Goal: Task Accomplishment & Management: Use online tool/utility

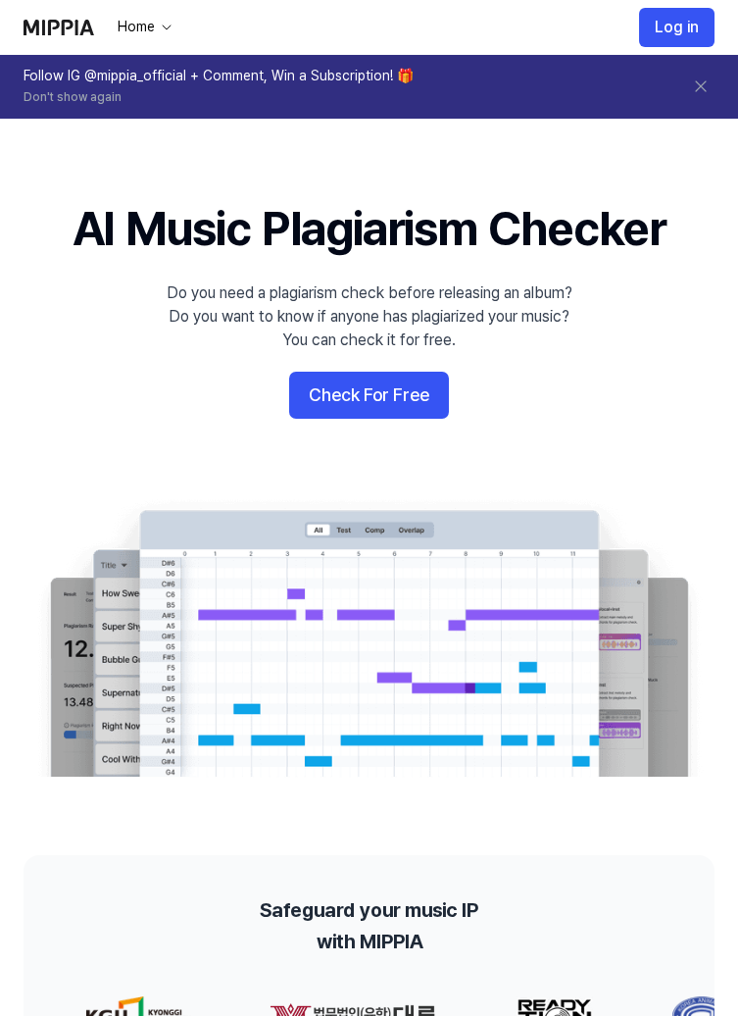
click at [407, 388] on button "Check For Free" at bounding box center [369, 395] width 160 height 47
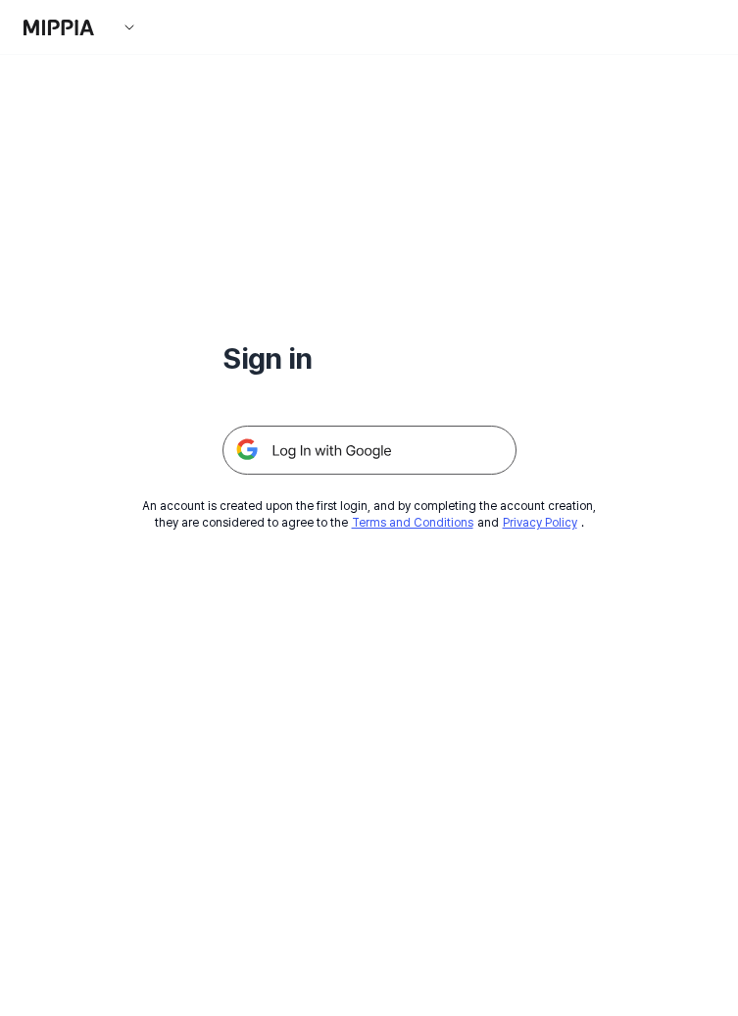
click at [444, 448] on img at bounding box center [370, 450] width 294 height 49
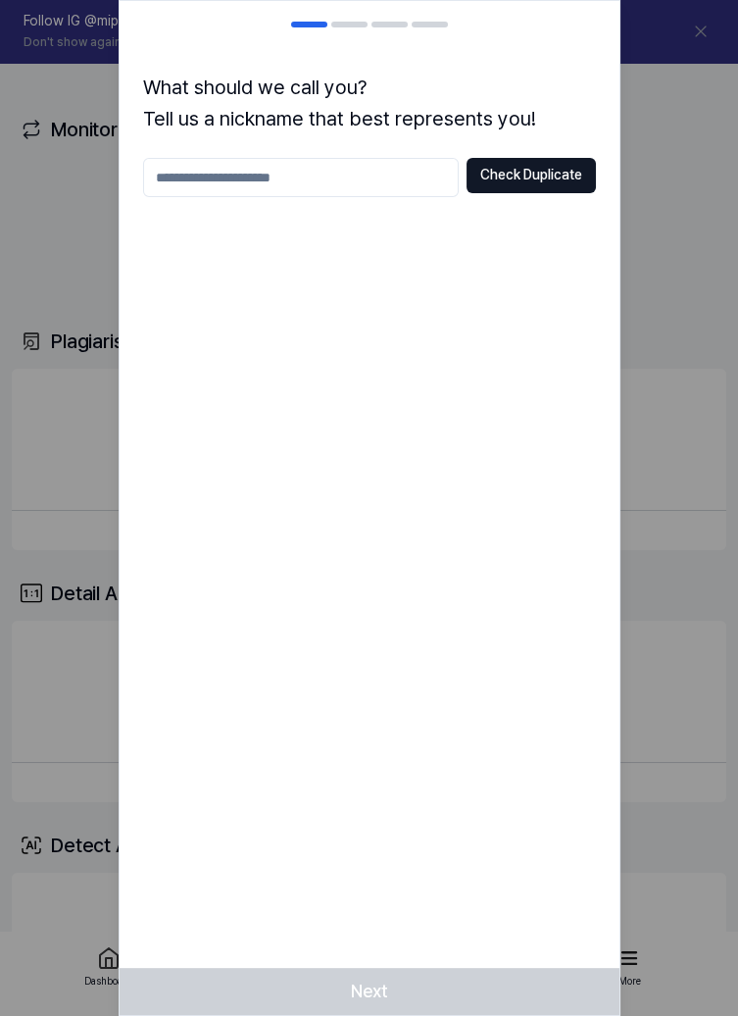
click at [586, 80] on h1 "What should we call you? Tell us a nickname that best represents you!" at bounding box center [369, 103] width 453 height 63
click at [381, 173] on input "text" at bounding box center [301, 177] width 316 height 39
type input "***"
click at [554, 164] on button "Check Duplicate" at bounding box center [531, 175] width 129 height 35
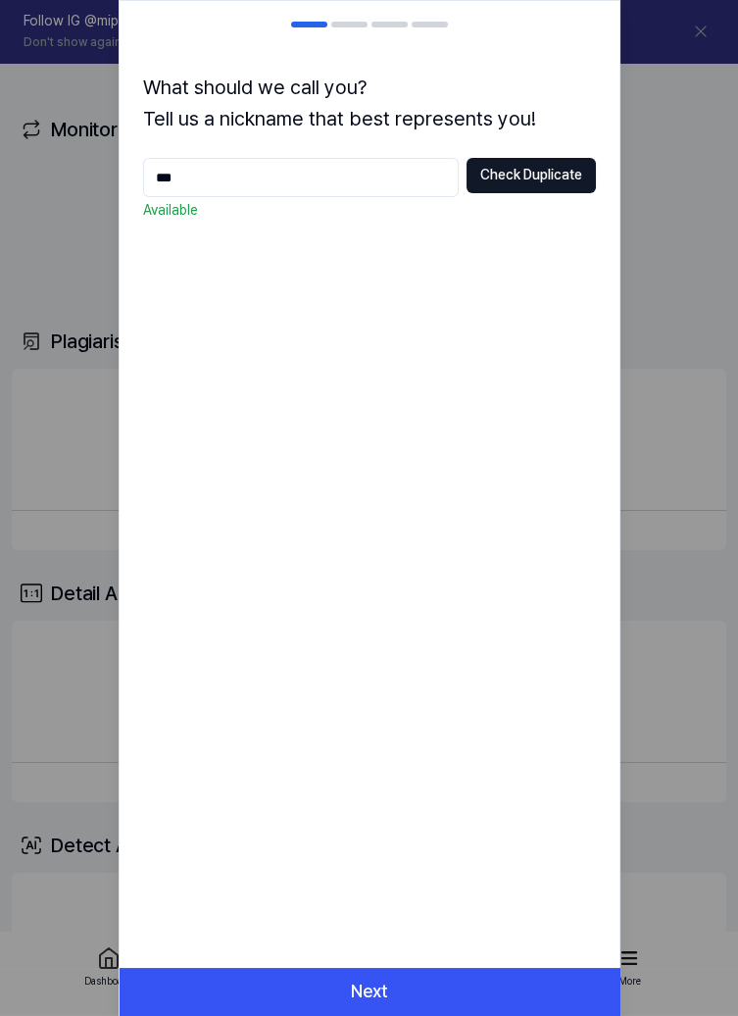
click at [411, 987] on button "Next" at bounding box center [370, 991] width 500 height 47
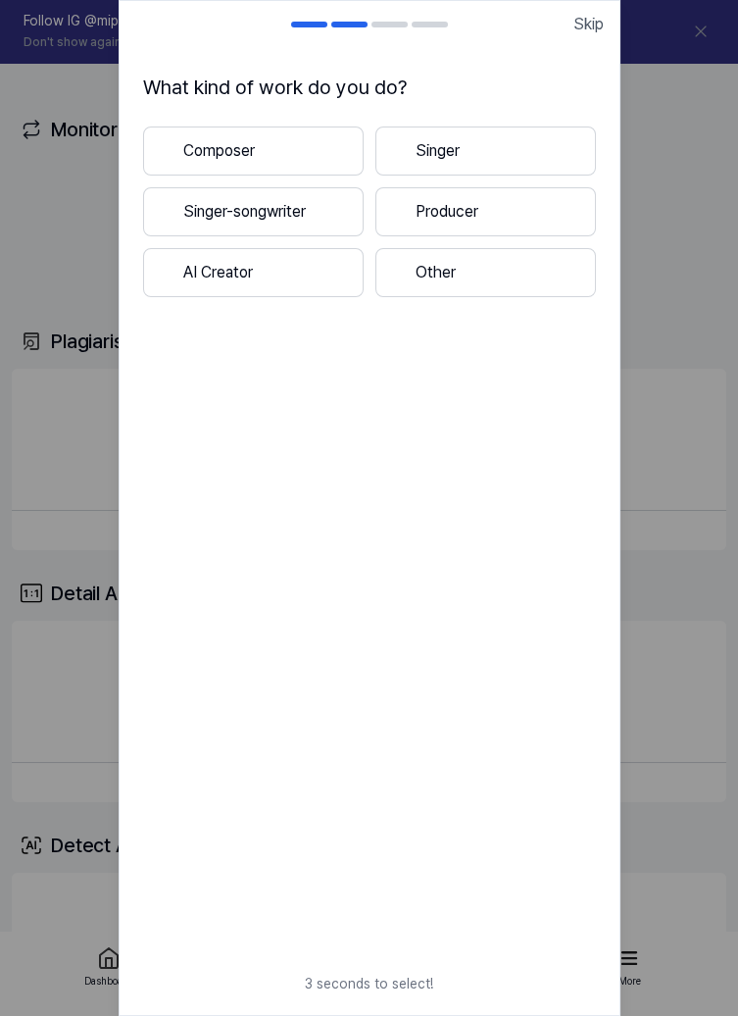
click at [597, 23] on span "Skip" at bounding box center [589, 25] width 30 height 24
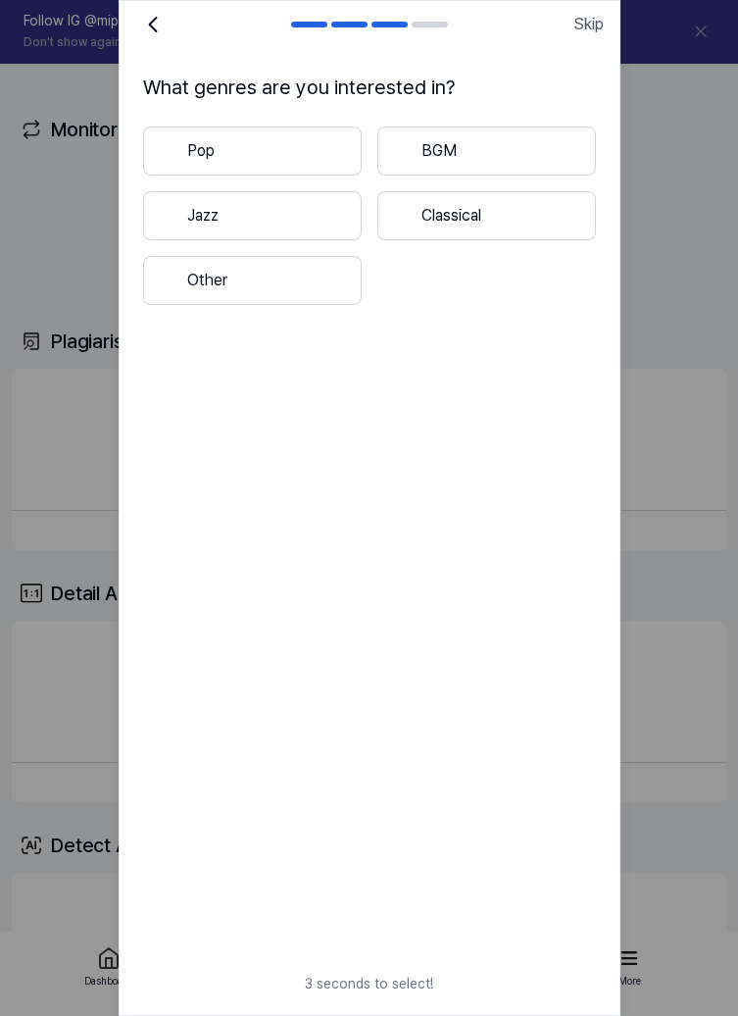
click at [589, 31] on span "Skip" at bounding box center [589, 25] width 30 height 24
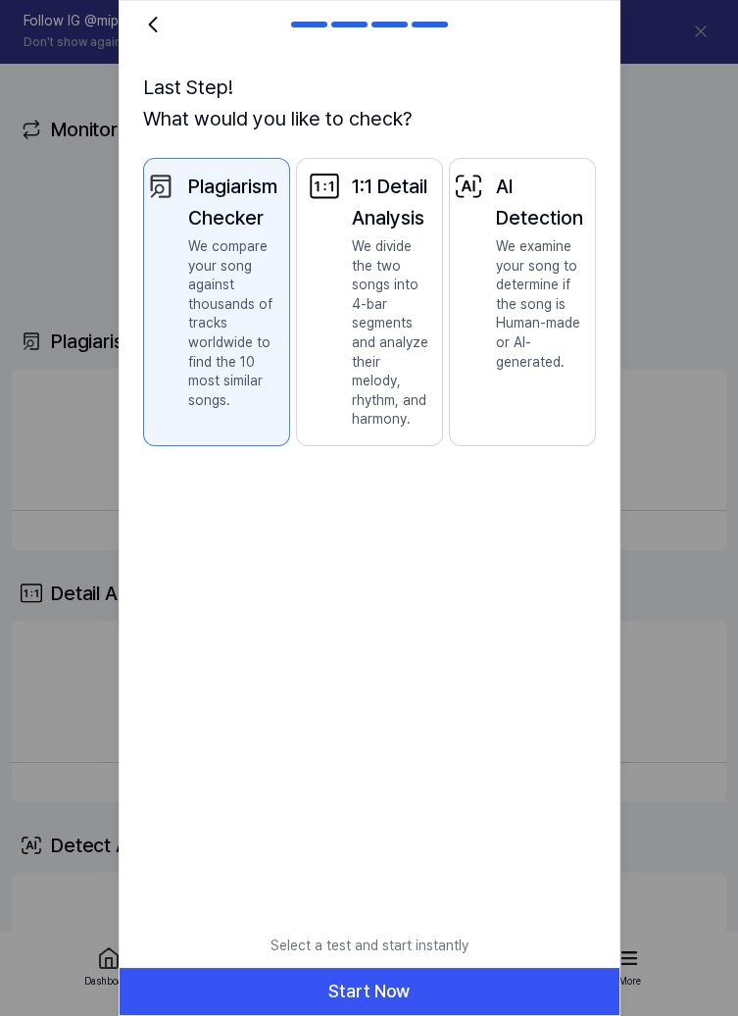
click at [429, 989] on button "Start Now" at bounding box center [370, 991] width 500 height 47
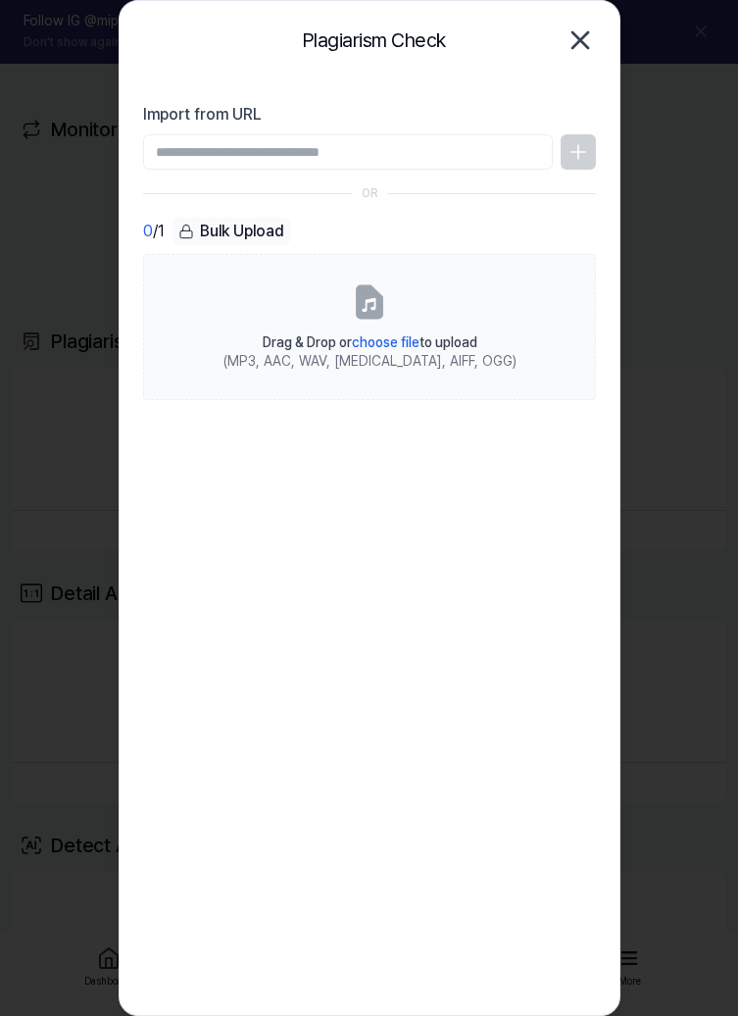
click at [427, 315] on label "Drag & Drop or choose file to upload (MP3, AAC, WAV, FLAC, AIFF, OGG)" at bounding box center [369, 327] width 453 height 146
click at [0, 0] on input "Drag & Drop or choose file to upload (MP3, AAC, WAV, FLAC, AIFF, OGG)" at bounding box center [0, 0] width 0 height 0
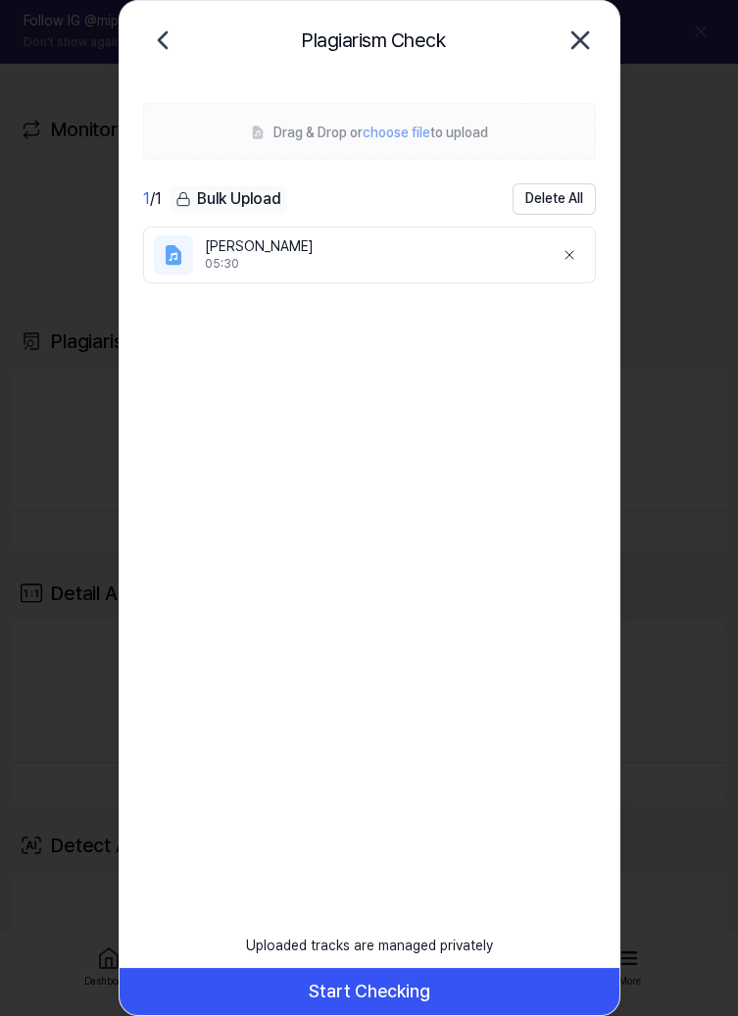
click at [530, 993] on button "Start Checking" at bounding box center [370, 991] width 500 height 47
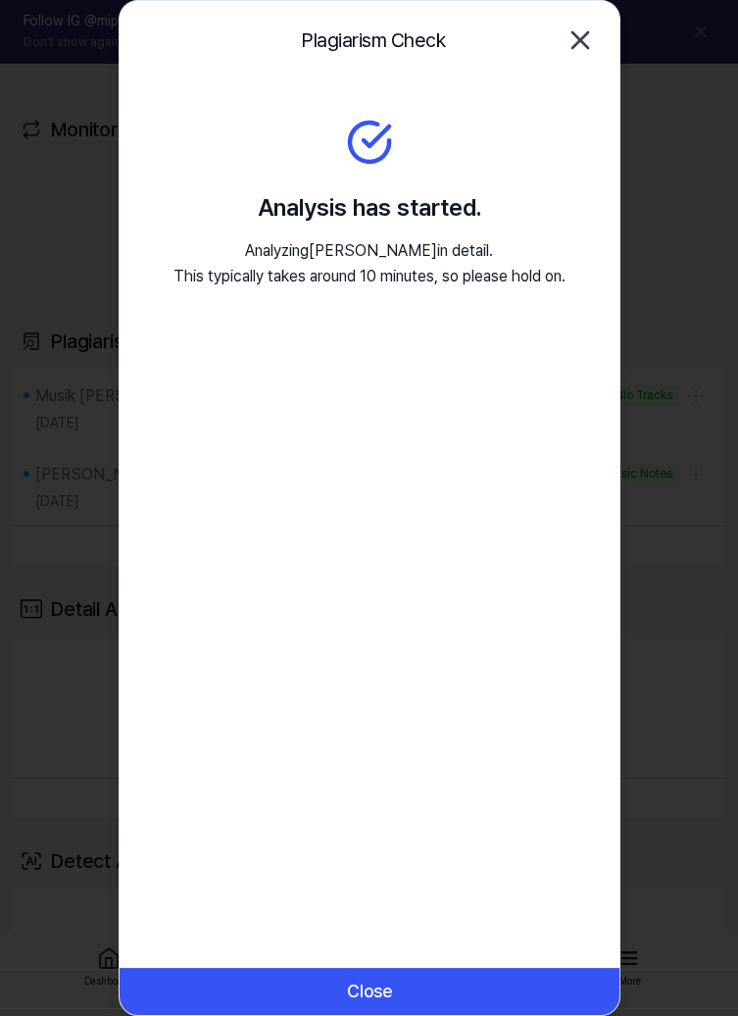
click at [580, 46] on icon "button" at bounding box center [580, 40] width 31 height 31
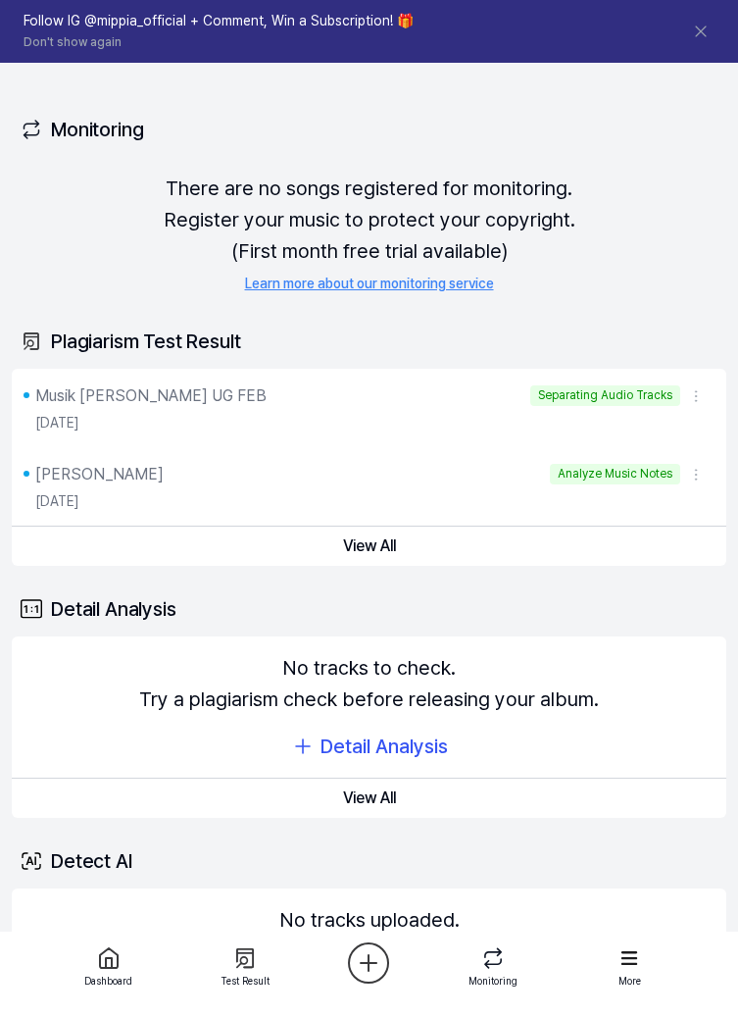
click at [369, 1015] on html "Dashboard Pricing Update Contact nia Follow IG @mippia_official + Comment, Win …" at bounding box center [369, 508] width 738 height 1016
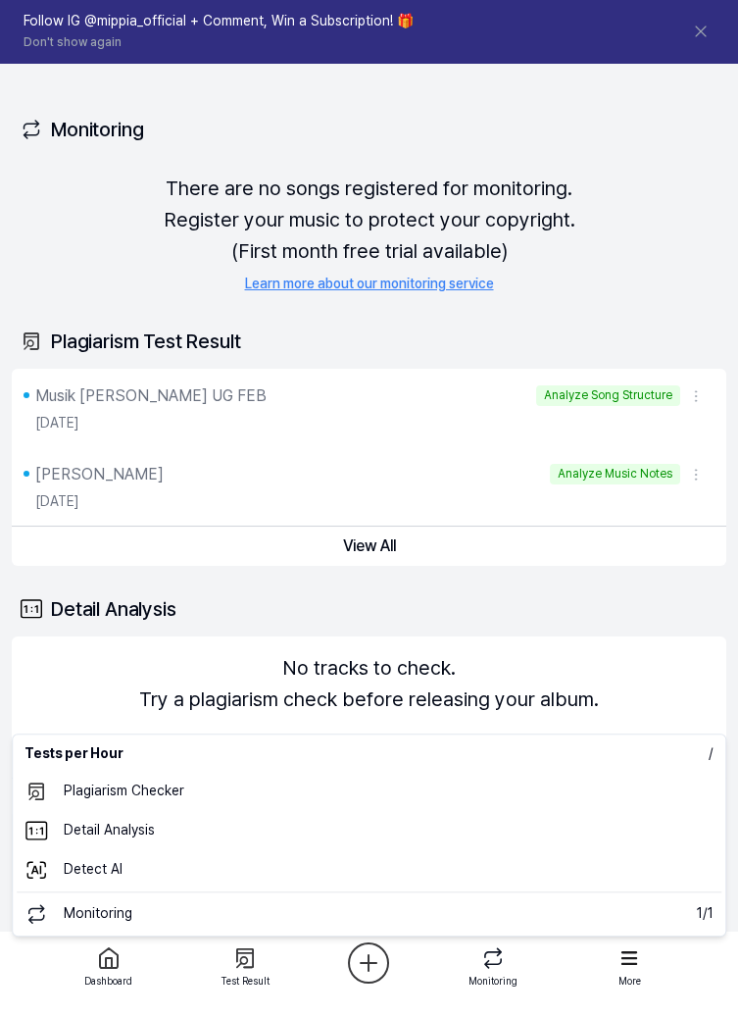
click at [365, 973] on icon "button" at bounding box center [368, 962] width 47 height 47
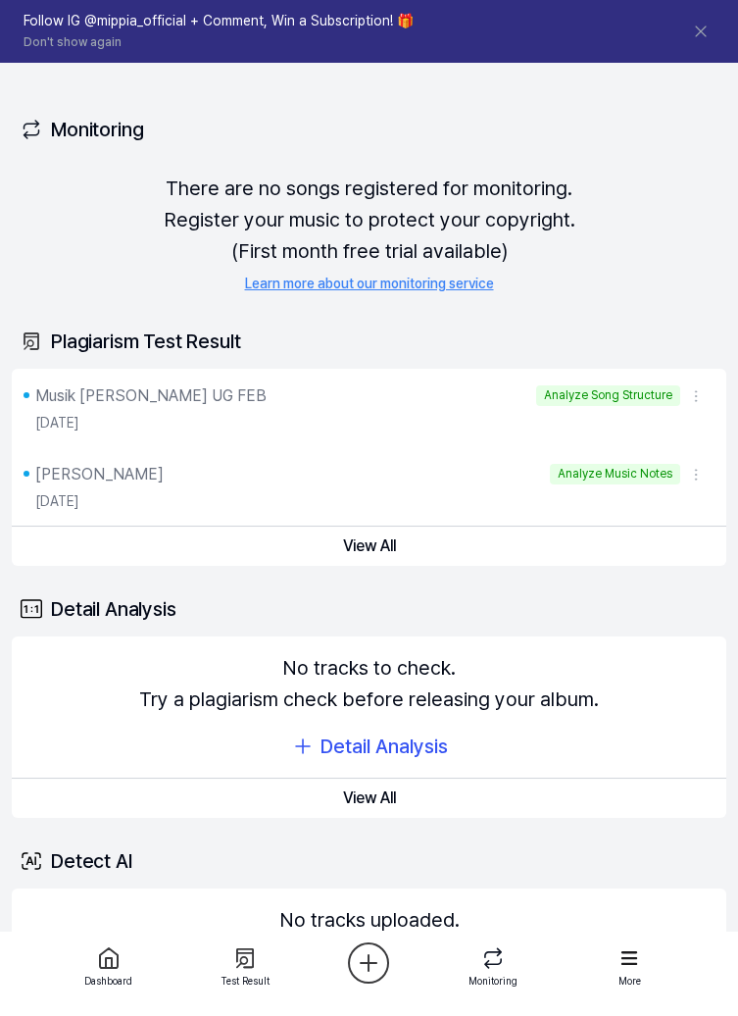
click at [370, 953] on html "Dashboard Pricing Update Contact nia Follow IG @mippia_official + Comment, Win …" at bounding box center [369, 508] width 738 height 1016
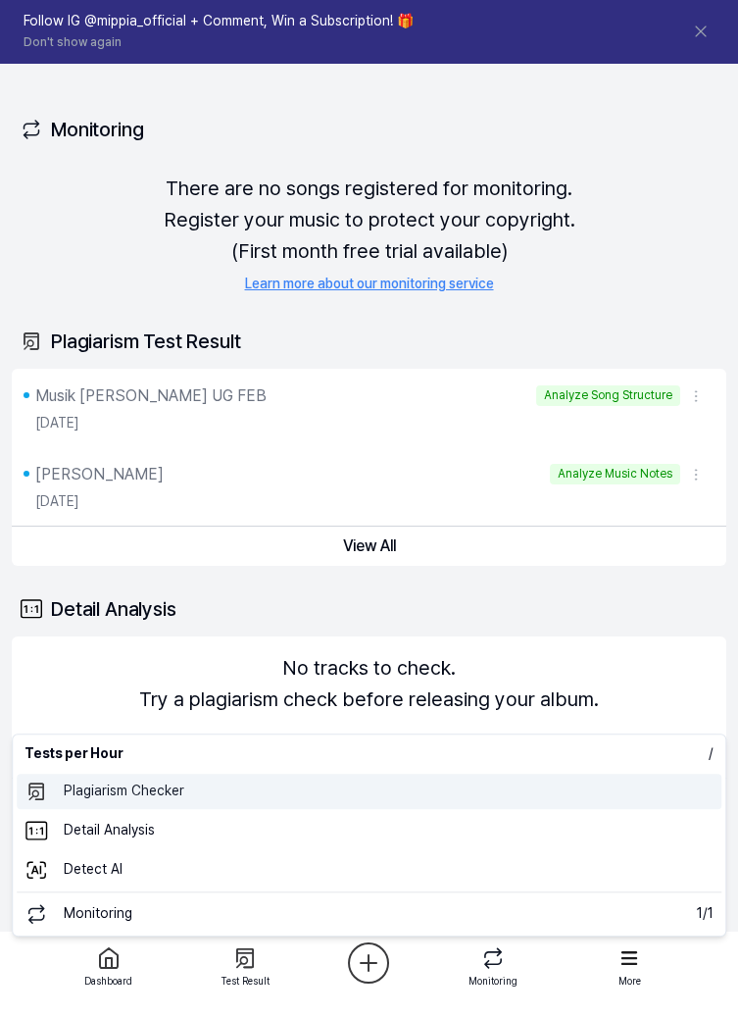
click at [233, 803] on 표절검사 "Plagiarism Checker" at bounding box center [369, 791] width 705 height 35
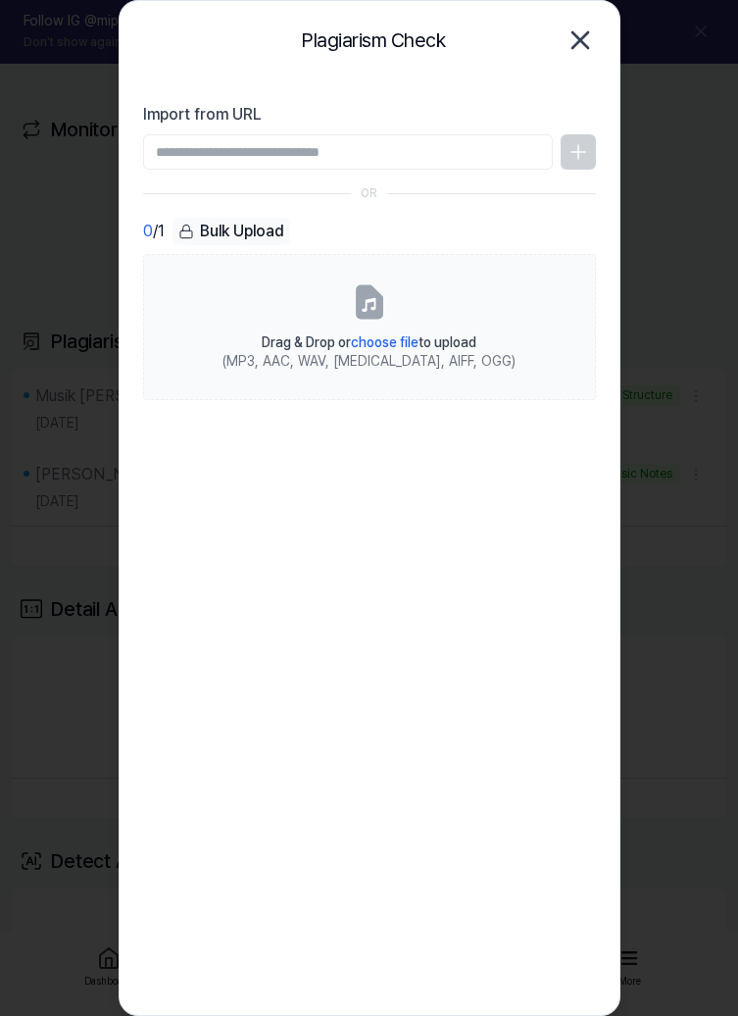
click at [355, 361] on div "(MP3, AAC, WAV, FLAC, AIFF, OGG)" at bounding box center [369, 362] width 293 height 20
click at [0, 0] on input "Drag & Drop or choose file to upload (MP3, AAC, WAV, FLAC, AIFF, OGG)" at bounding box center [0, 0] width 0 height 0
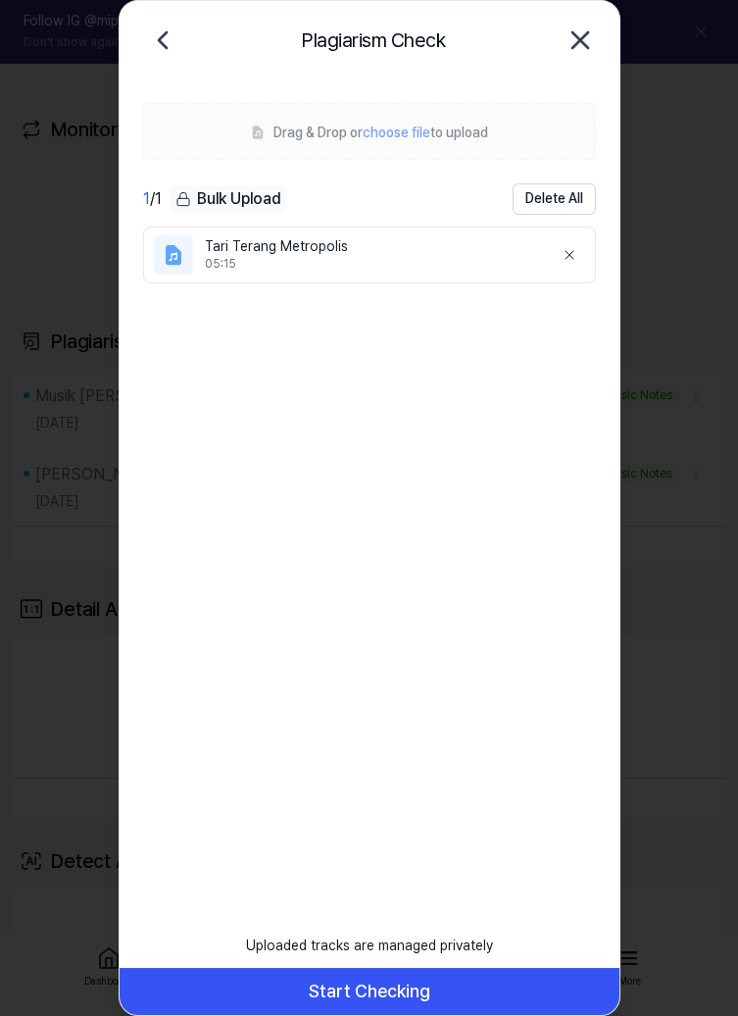
click at [445, 996] on button "Start Checking" at bounding box center [370, 991] width 500 height 47
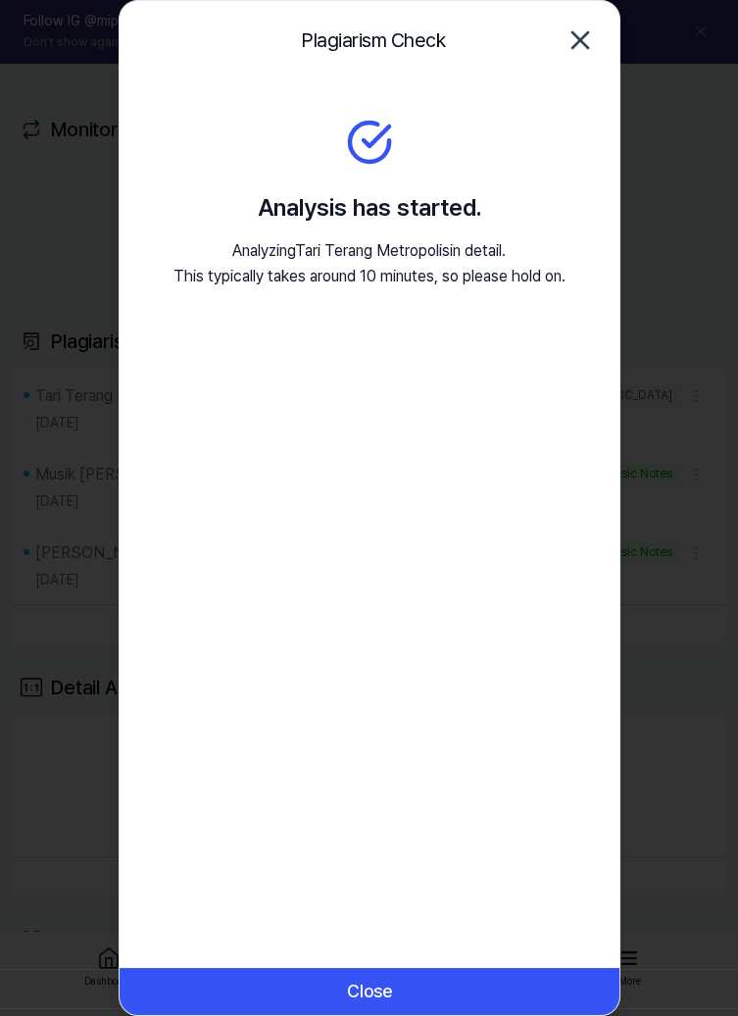
click at [158, 985] on button "Close" at bounding box center [370, 991] width 500 height 47
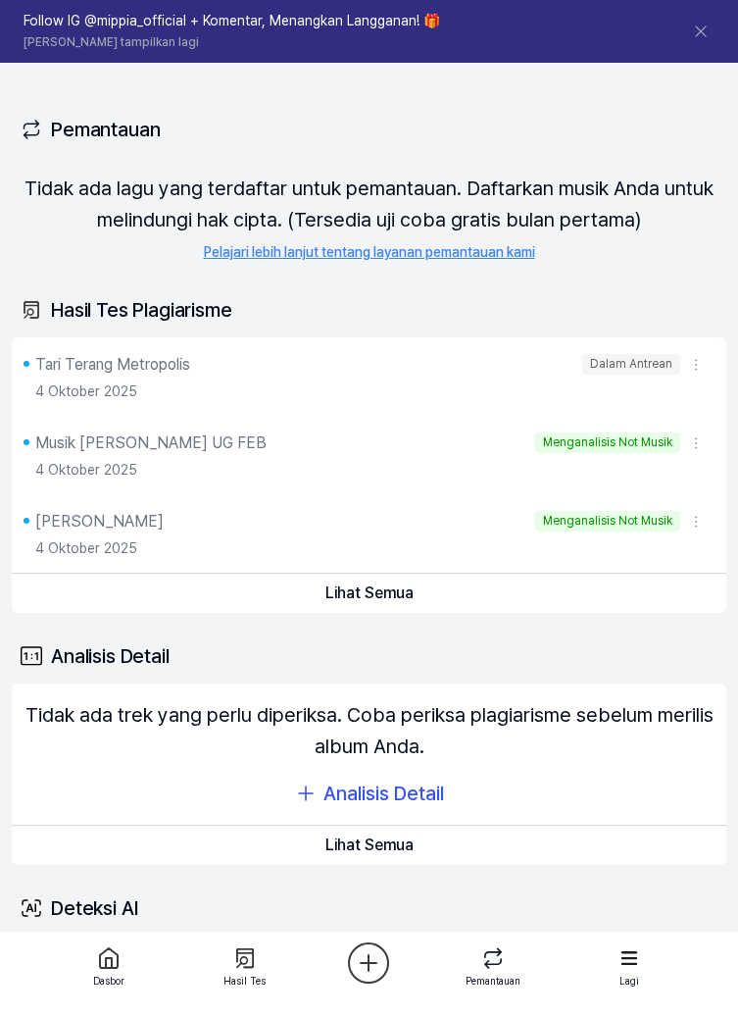
click at [698, 32] on icon at bounding box center [701, 32] width 20 height 20
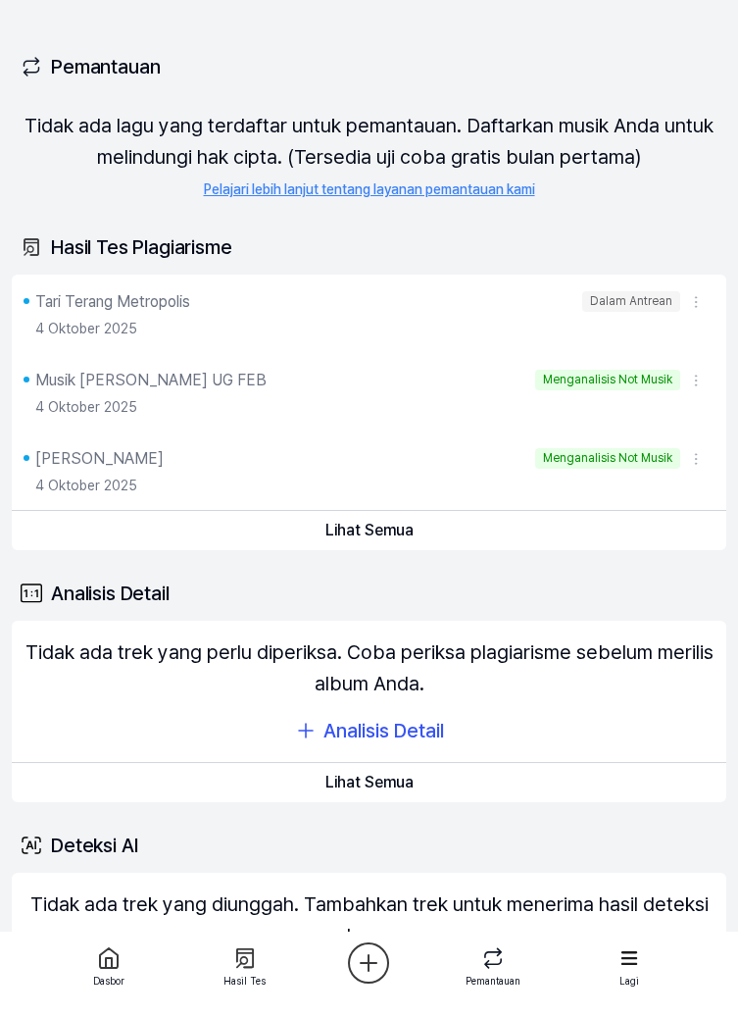
click at [654, 460] on font "Menganalisis Not Musik" at bounding box center [607, 458] width 129 height 14
click at [432, 538] on button "Lihat Semua" at bounding box center [369, 530] width 715 height 39
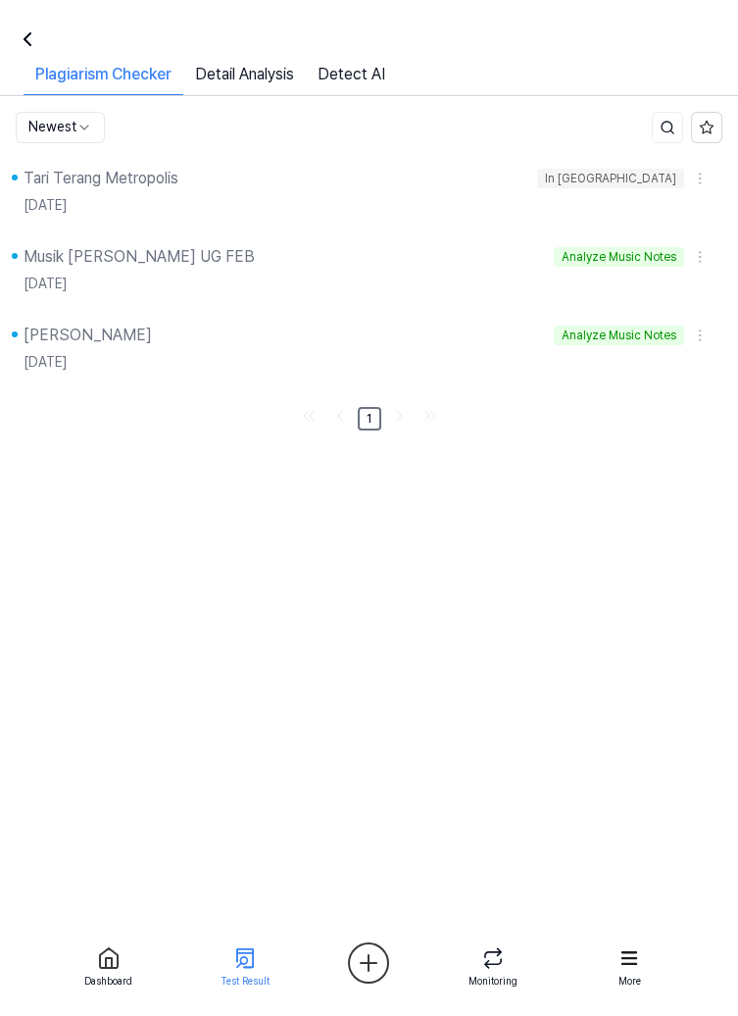
click at [705, 328] on html "Dasbor Harga Memperbarui Kontak nia Dasbor Pemeriksa Plagiarisme Analisis Detai…" at bounding box center [369, 508] width 738 height 1016
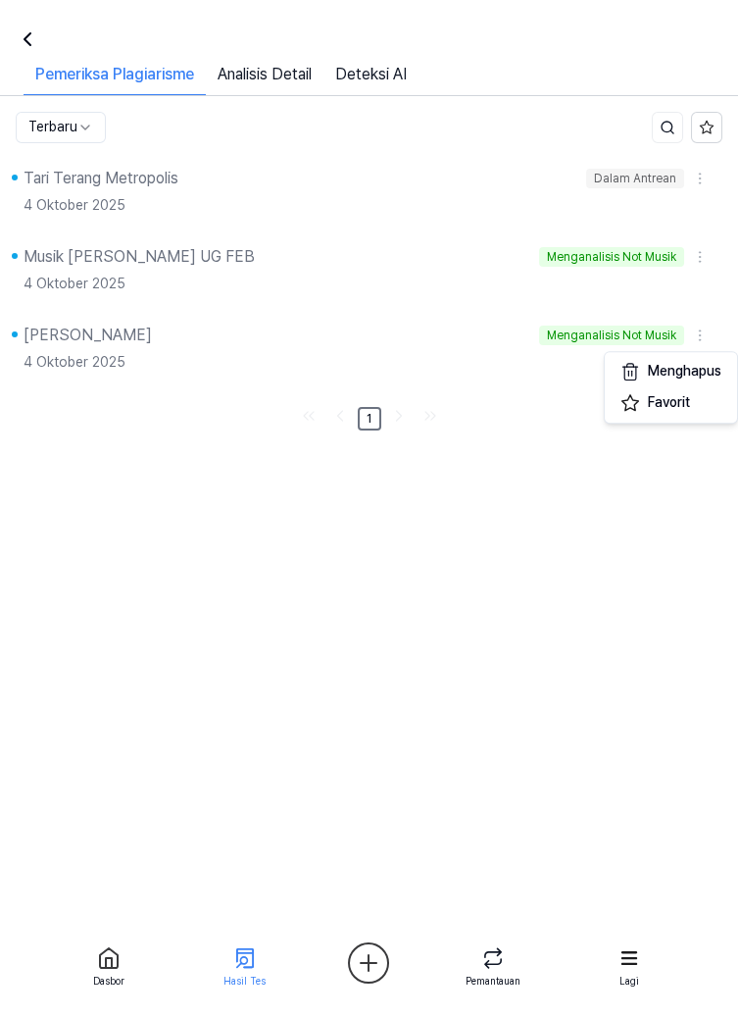
click at [693, 338] on html "Dasbor Harga Memperbarui Kontak nia Dasbor Pemeriksa Plagiarisme Analisis Detai…" at bounding box center [369, 508] width 738 height 1016
click at [643, 295] on div "4 Oktober 2025" at bounding box center [369, 284] width 691 height 31
click at [624, 348] on div "4 Oktober 2025" at bounding box center [369, 362] width 691 height 31
click at [626, 266] on div "Menganalisis Not Musik" at bounding box center [611, 257] width 145 height 21
click at [292, 80] on font "Analisis Detail" at bounding box center [265, 74] width 94 height 19
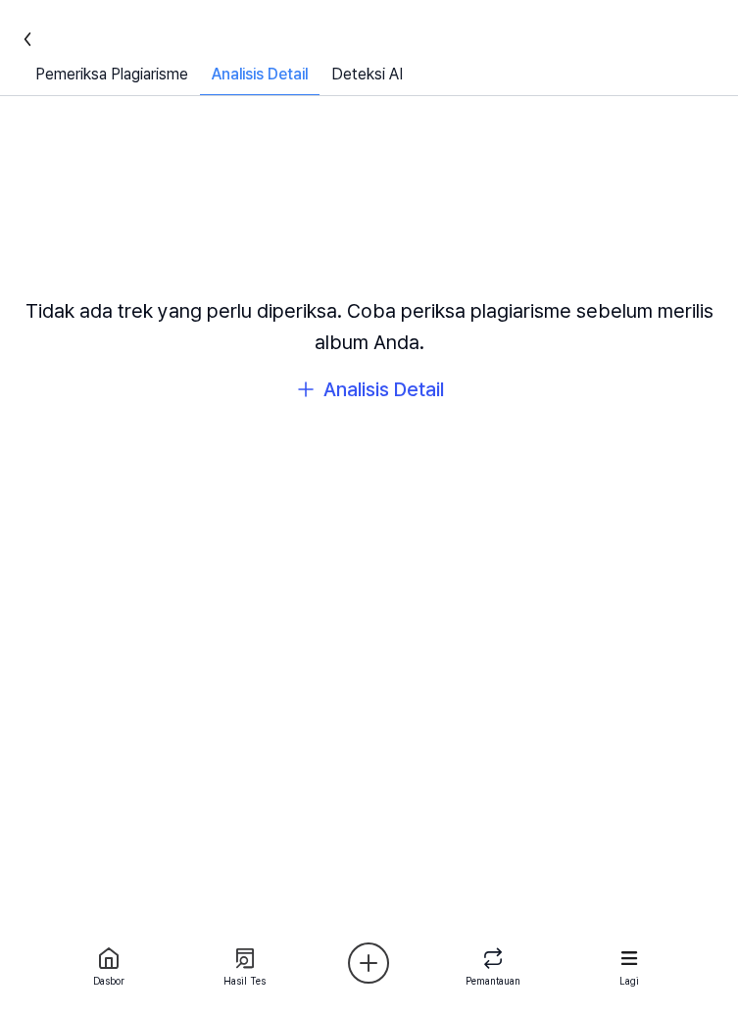
click at [402, 401] on font "Analisis Detail" at bounding box center [384, 390] width 121 height 24
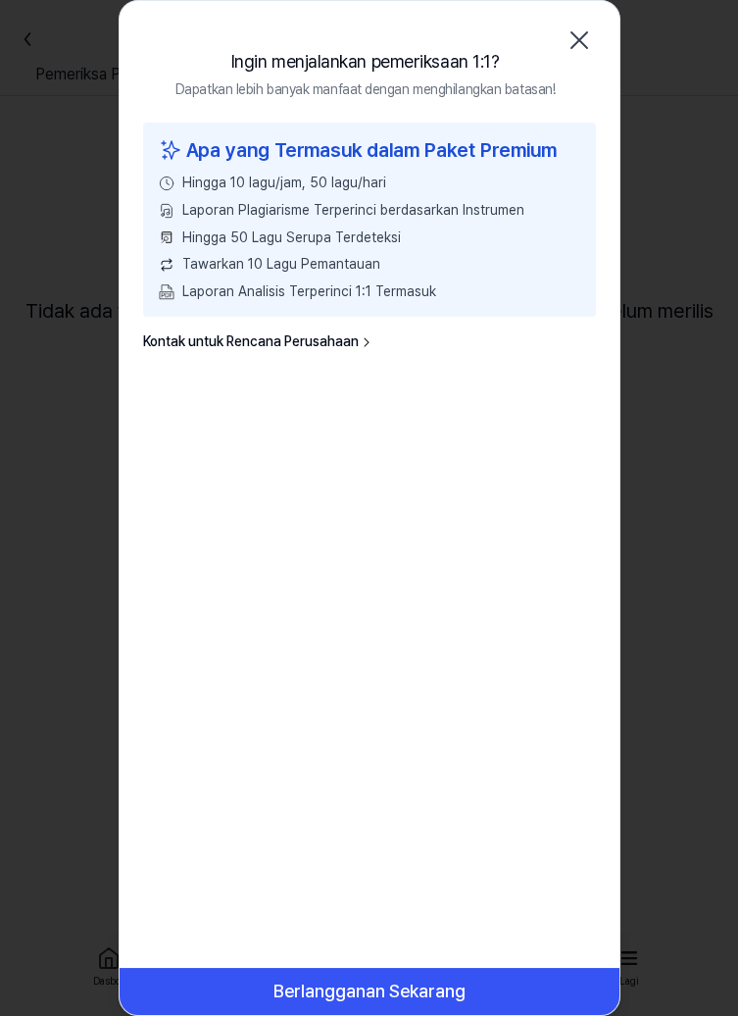
click at [572, 41] on icon "button" at bounding box center [579, 40] width 31 height 31
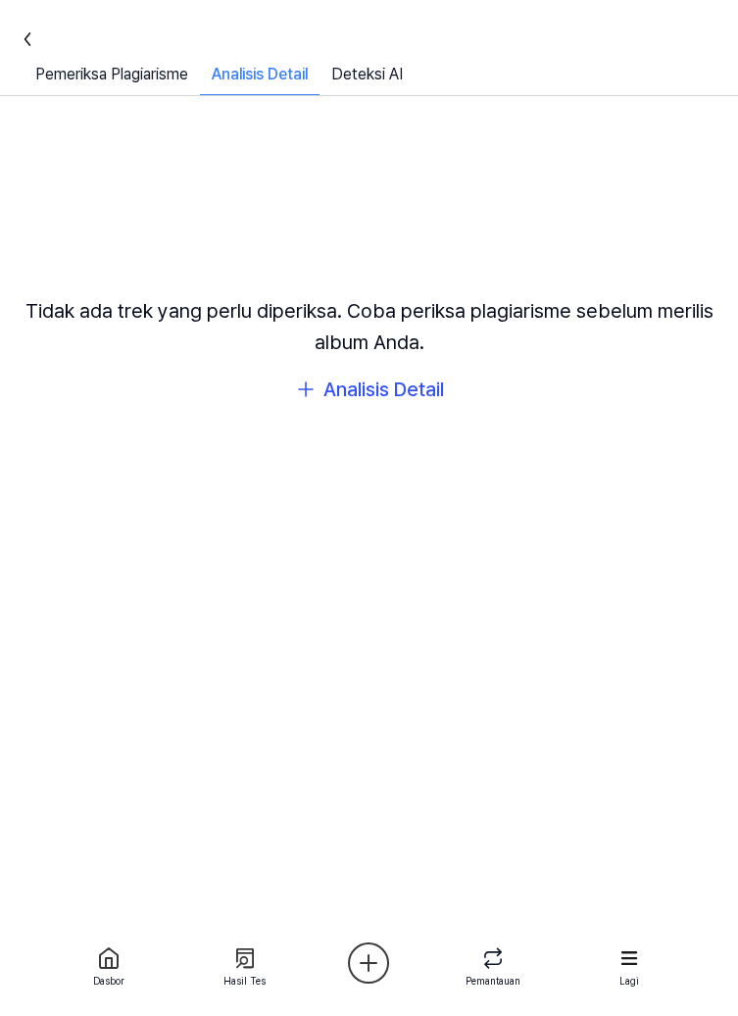
click at [386, 78] on font "Deteksi AI" at bounding box center [367, 74] width 72 height 19
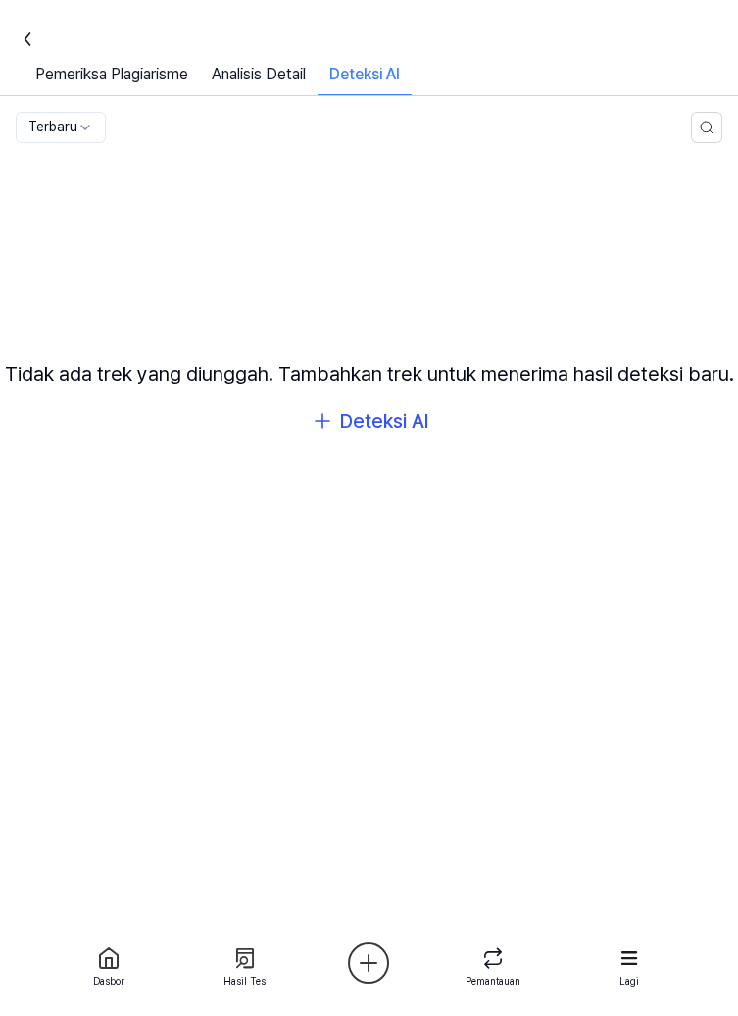
click at [397, 432] on font "Deteksi AI" at bounding box center [384, 421] width 88 height 24
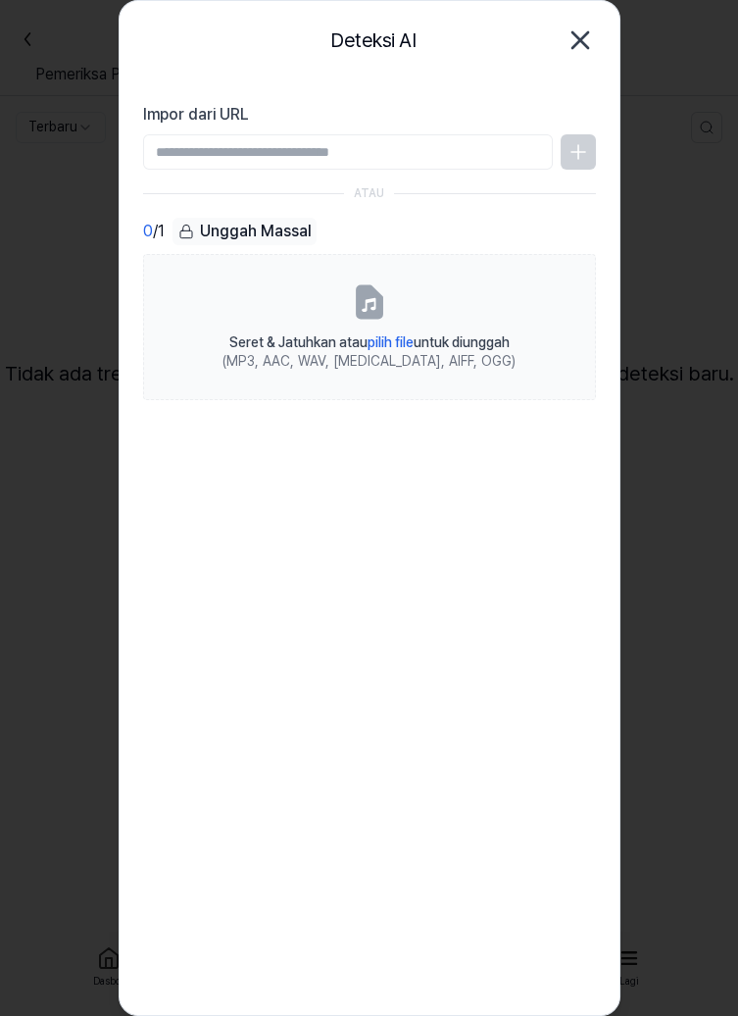
click at [458, 335] on font "untuk diunggah" at bounding box center [462, 342] width 96 height 16
click at [0, 0] on input "Seret & Jatuhkan atau pilih file untuk diunggah (MP3, AAC, WAV, FLAC, AIFF, OGG)" at bounding box center [0, 0] width 0 height 0
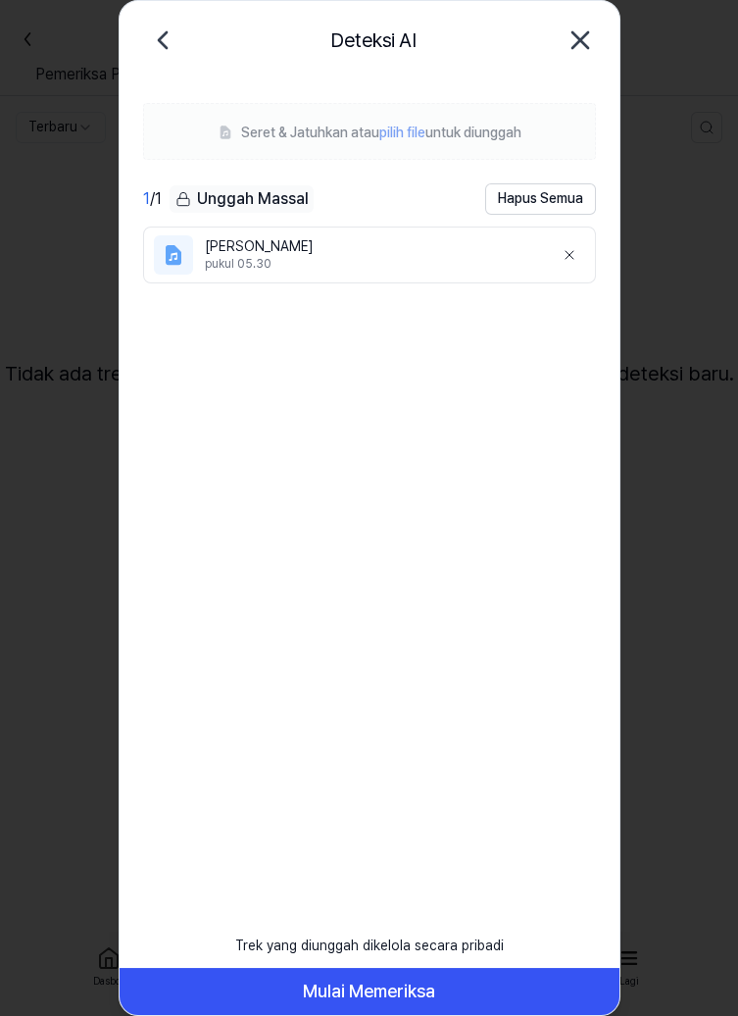
click at [389, 992] on font "Mulai Memeriksa" at bounding box center [369, 991] width 132 height 21
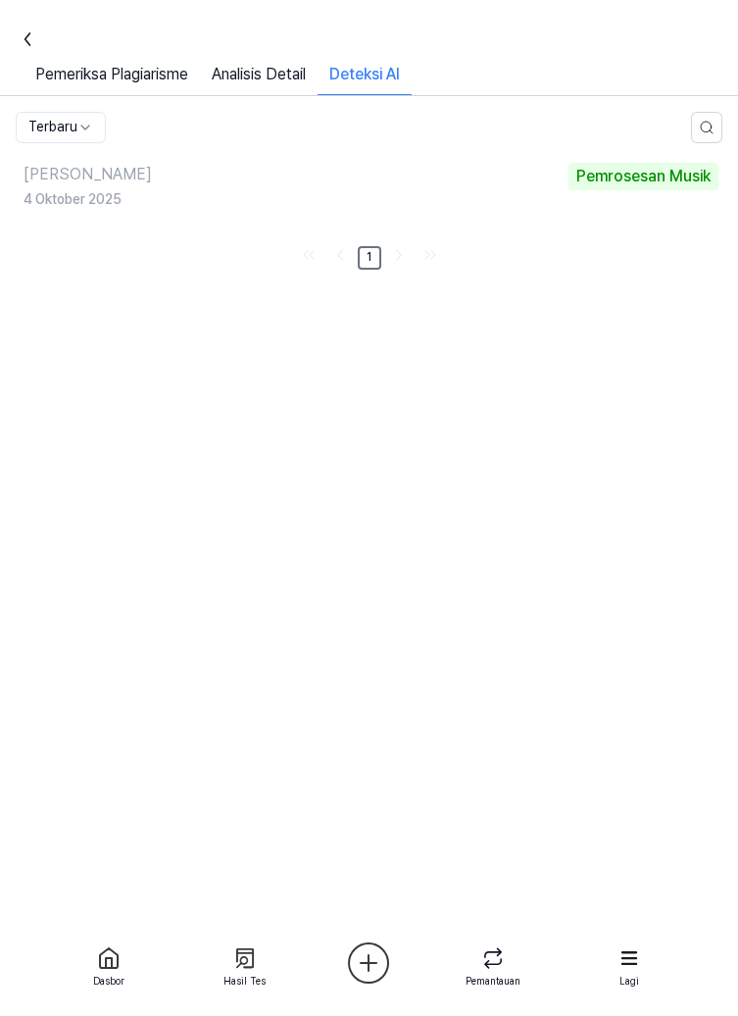
click at [155, 83] on font "Pemeriksa Plagiarisme" at bounding box center [111, 74] width 153 height 19
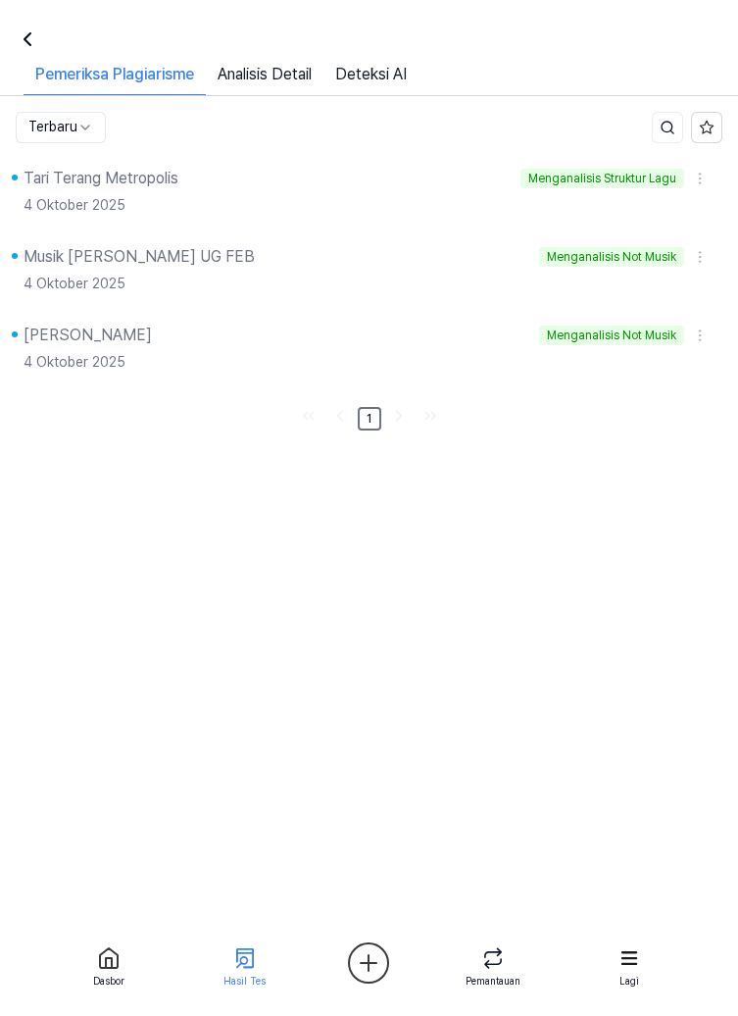
click at [502, 965] on icon at bounding box center [492, 957] width 25 height 25
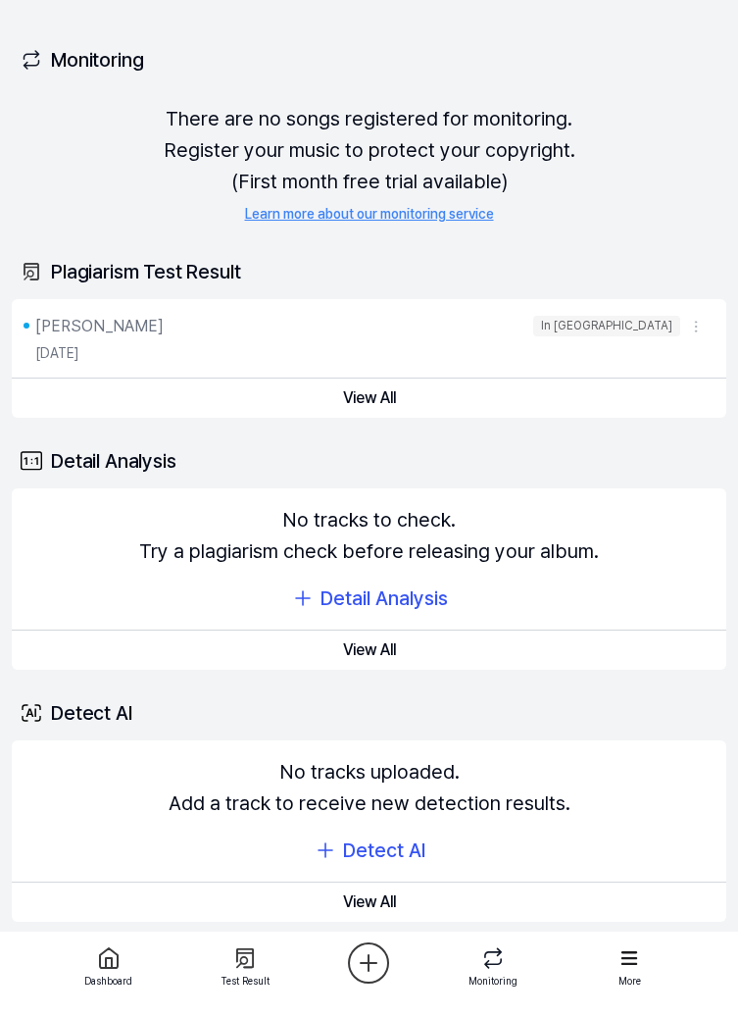
scroll to position [94, 0]
click at [664, 379] on button "View All" at bounding box center [369, 398] width 715 height 39
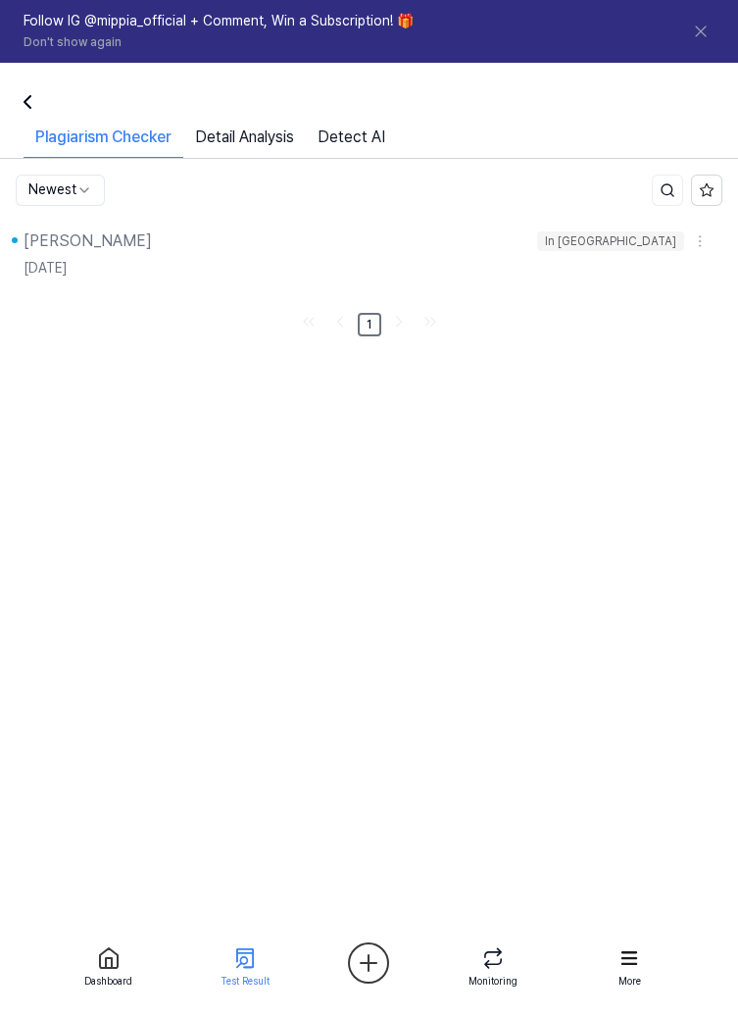
click at [428, 320] on icon "Go to last page" at bounding box center [428, 322] width 4 height 8
click at [352, 315] on link "Go to previous page" at bounding box center [340, 321] width 27 height 27
click at [296, 132] on link "Detail Analysis" at bounding box center [244, 142] width 123 height 32
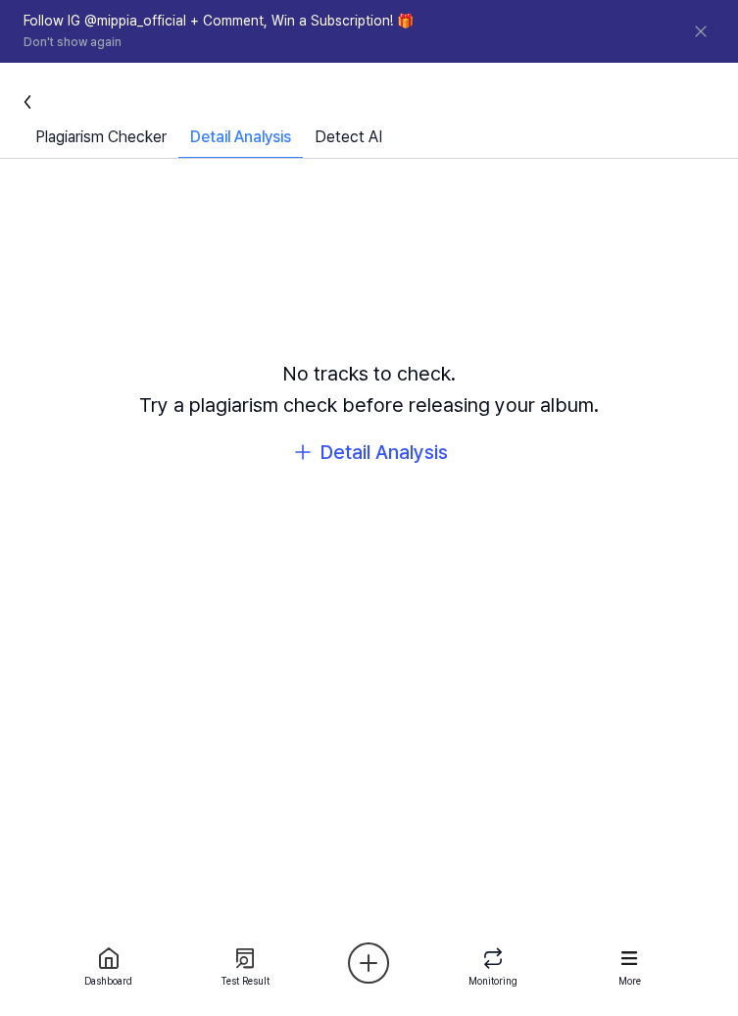
click at [380, 145] on link "Detect AI" at bounding box center [348, 142] width 91 height 32
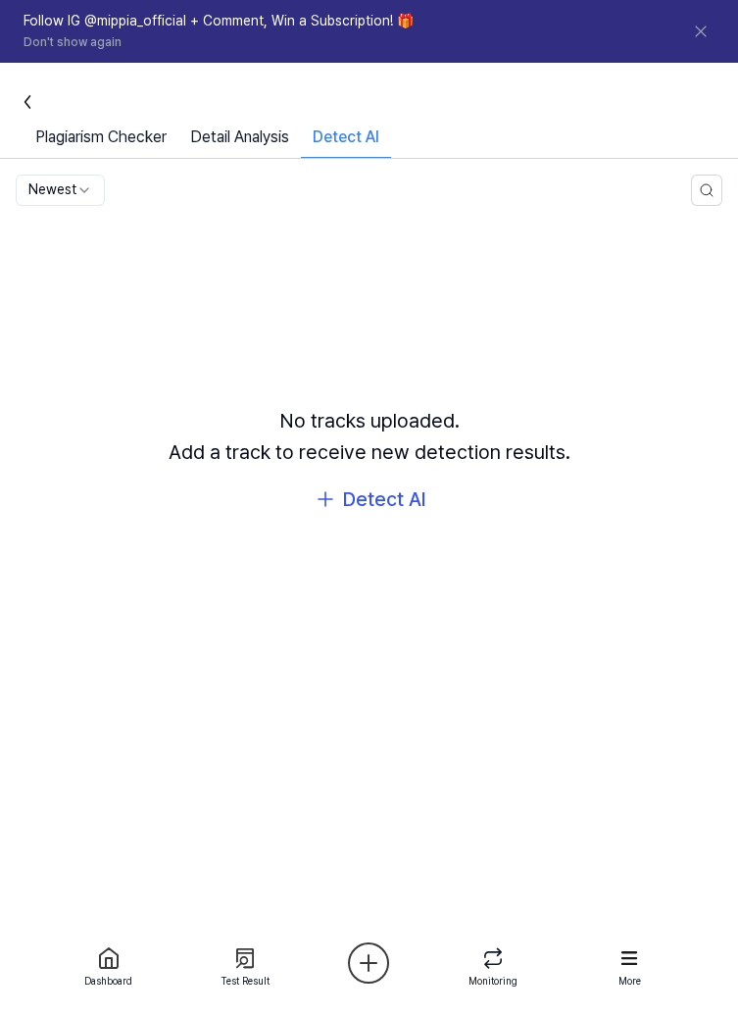
click at [89, 138] on link "Plagiarism Checker" at bounding box center [101, 142] width 155 height 32
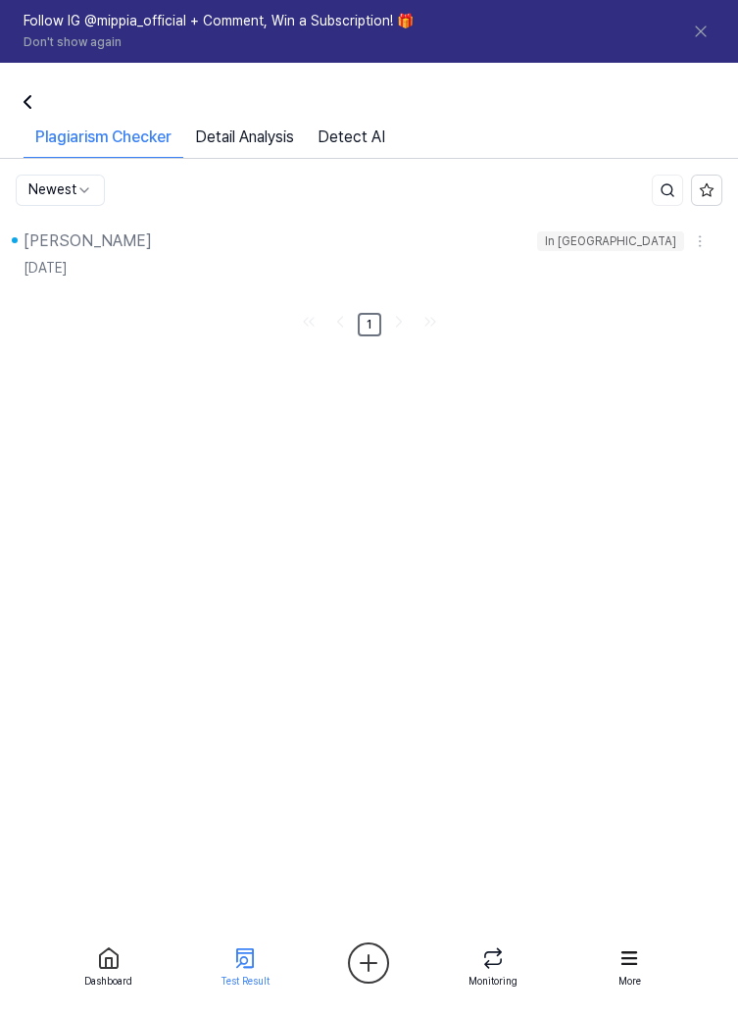
click at [658, 236] on div "In Queue" at bounding box center [610, 241] width 147 height 21
click at [699, 238] on html "Dashboard Pricing Update Contact nia Follow IG @mippia_official + Comment, Win …" at bounding box center [369, 508] width 738 height 1016
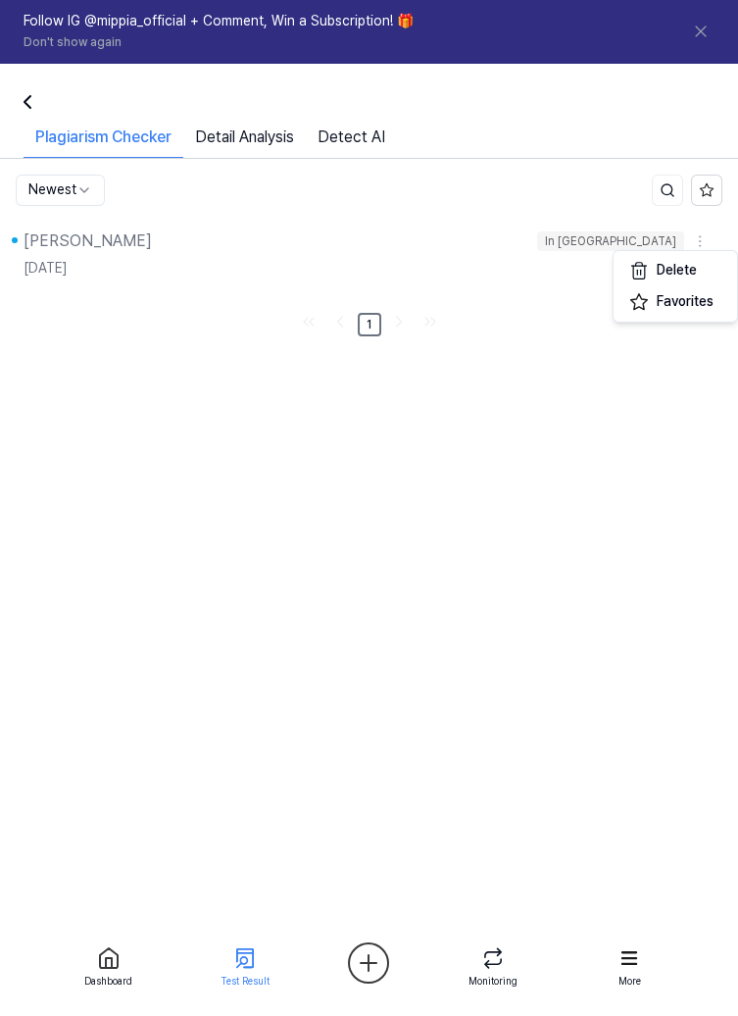
click at [59, 229] on html "Dashboard Pricing Update Contact nia Follow IG @mippia_official + Comment, Win …" at bounding box center [369, 508] width 738 height 1016
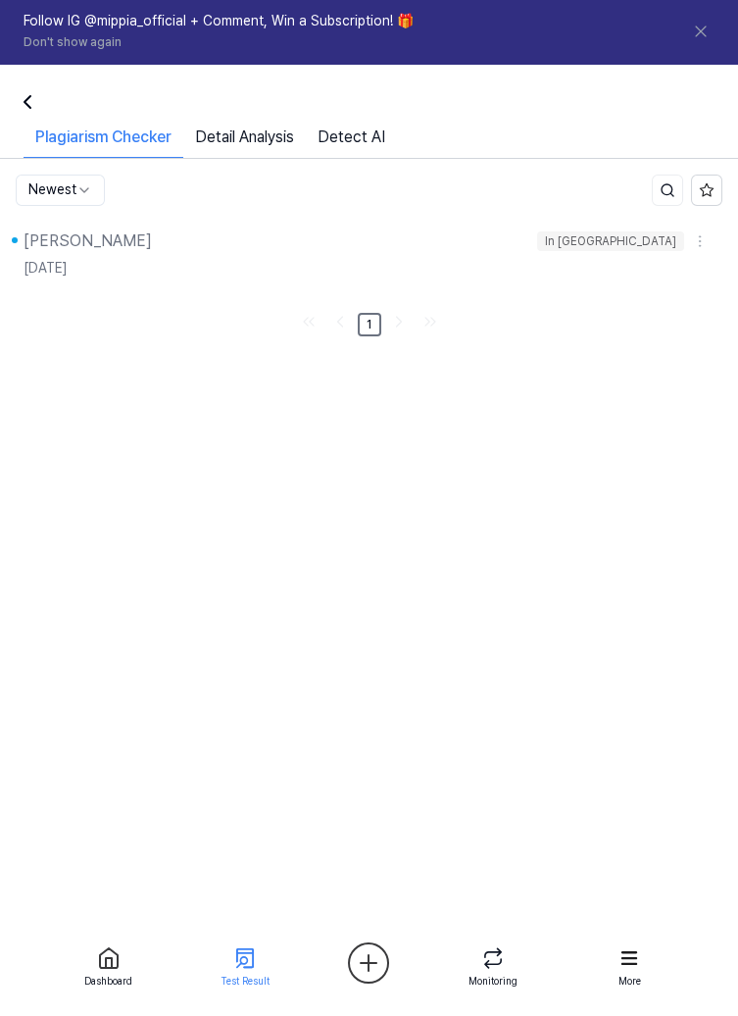
click at [60, 236] on div "Tari Harsa Swara" at bounding box center [88, 241] width 128 height 24
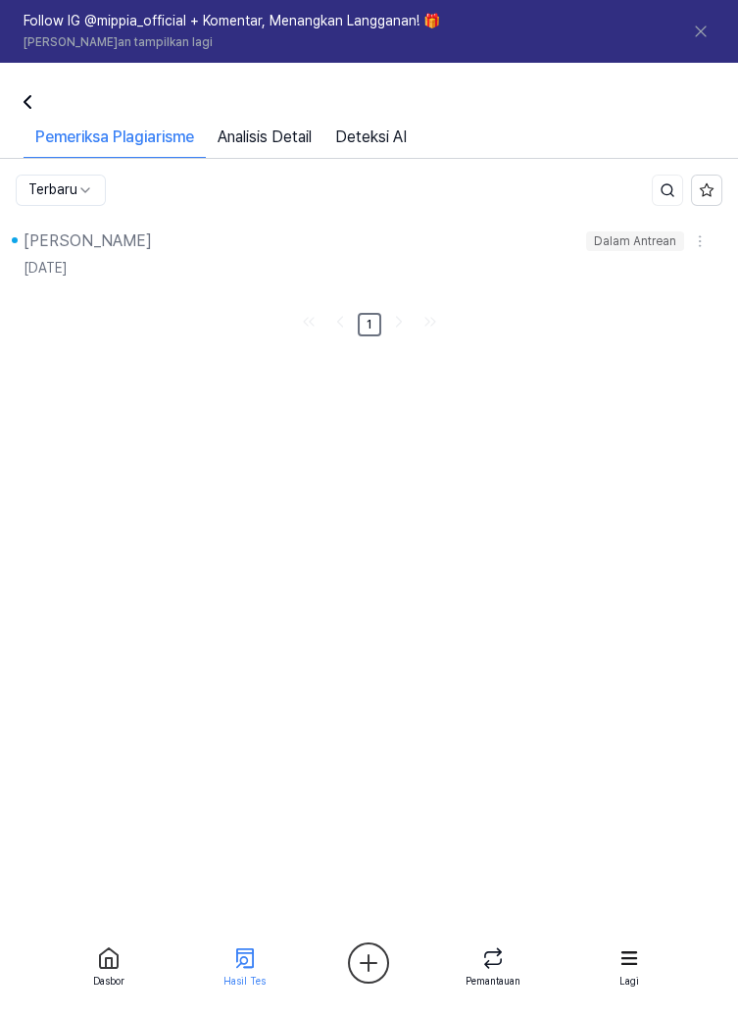
click at [39, 100] on div at bounding box center [23, 101] width 47 height 47
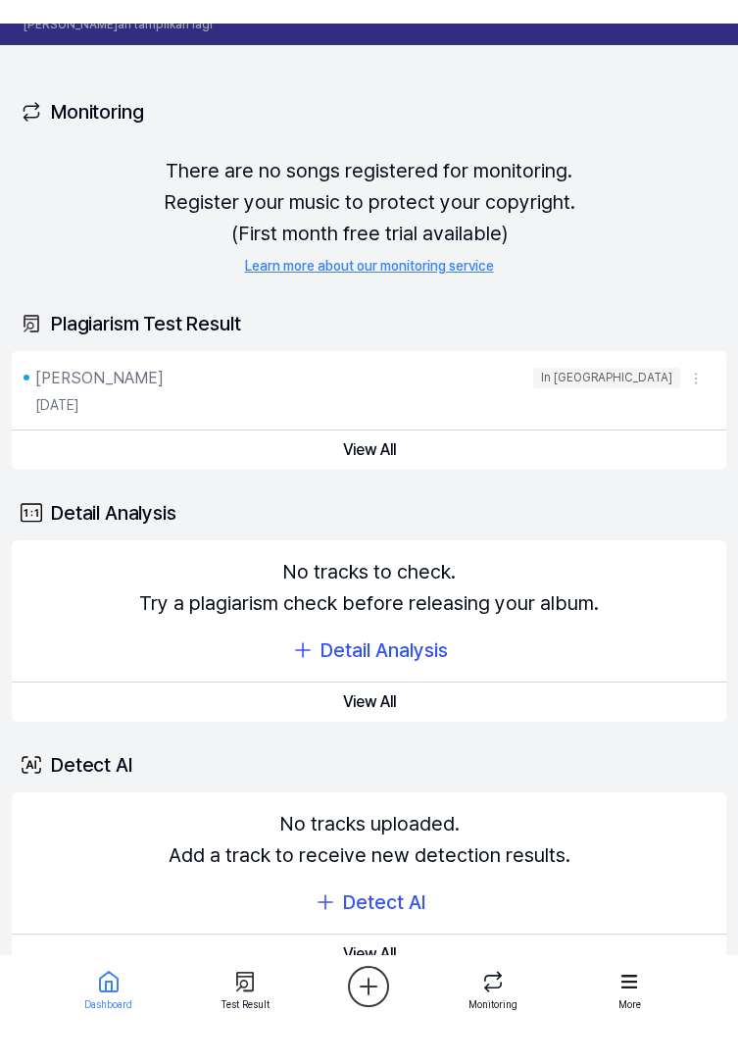
scroll to position [0, 0]
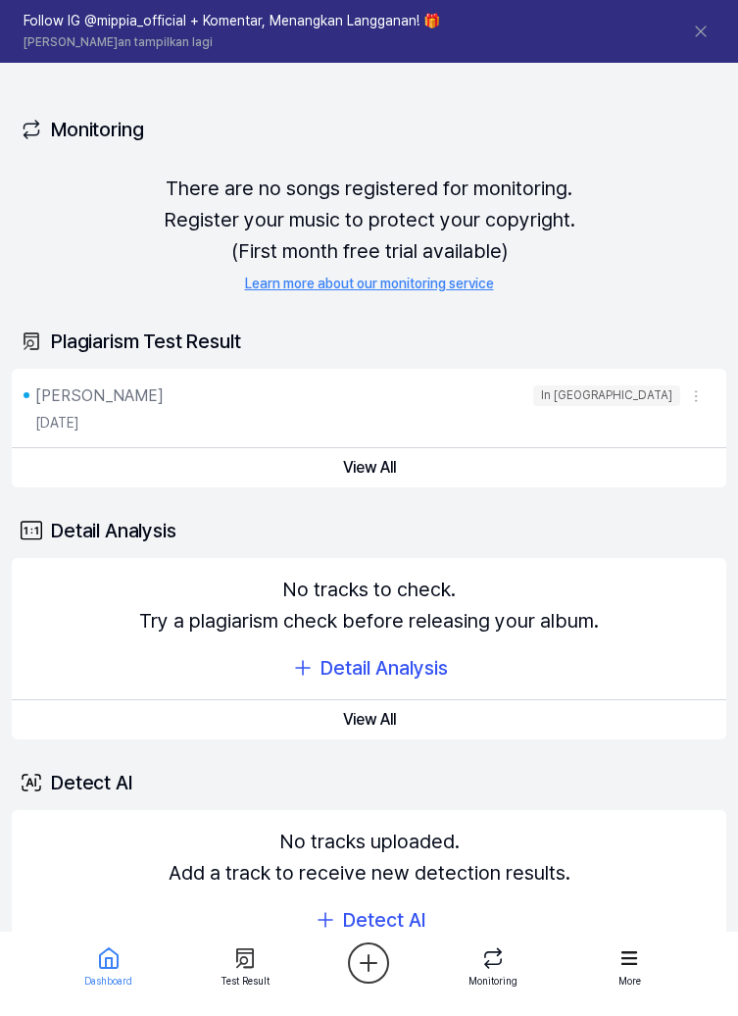
click at [376, 977] on html "Dasbor Harga Memperbarui Kontak nia Follow IG @mippia_official + Komentar, Mena…" at bounding box center [369, 508] width 738 height 1016
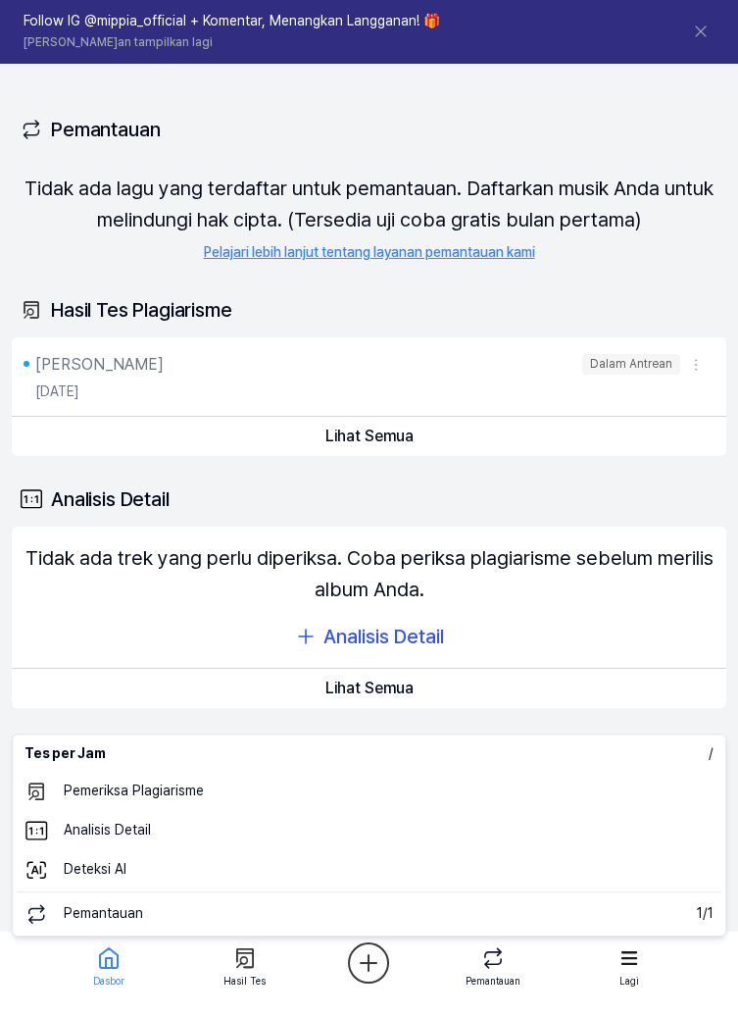
click at [110, 977] on font "Dasbor" at bounding box center [108, 981] width 31 height 12
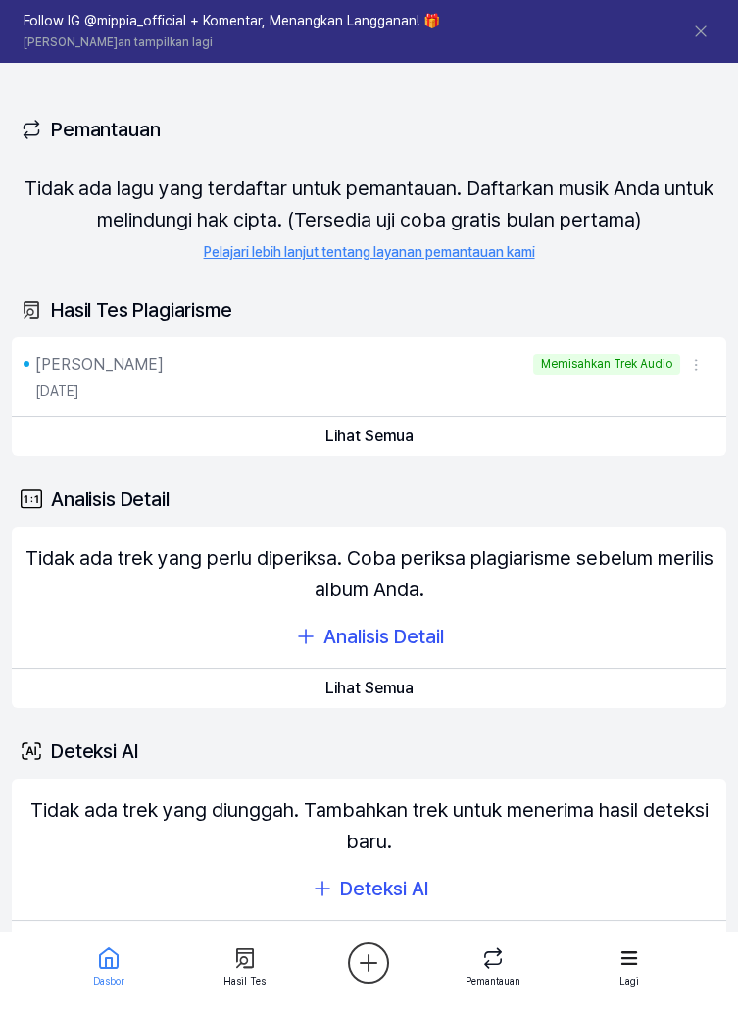
click at [61, 362] on font "Tari Harsa Swara" at bounding box center [99, 364] width 128 height 19
click at [125, 426] on button "Lihat Semua" at bounding box center [369, 436] width 715 height 39
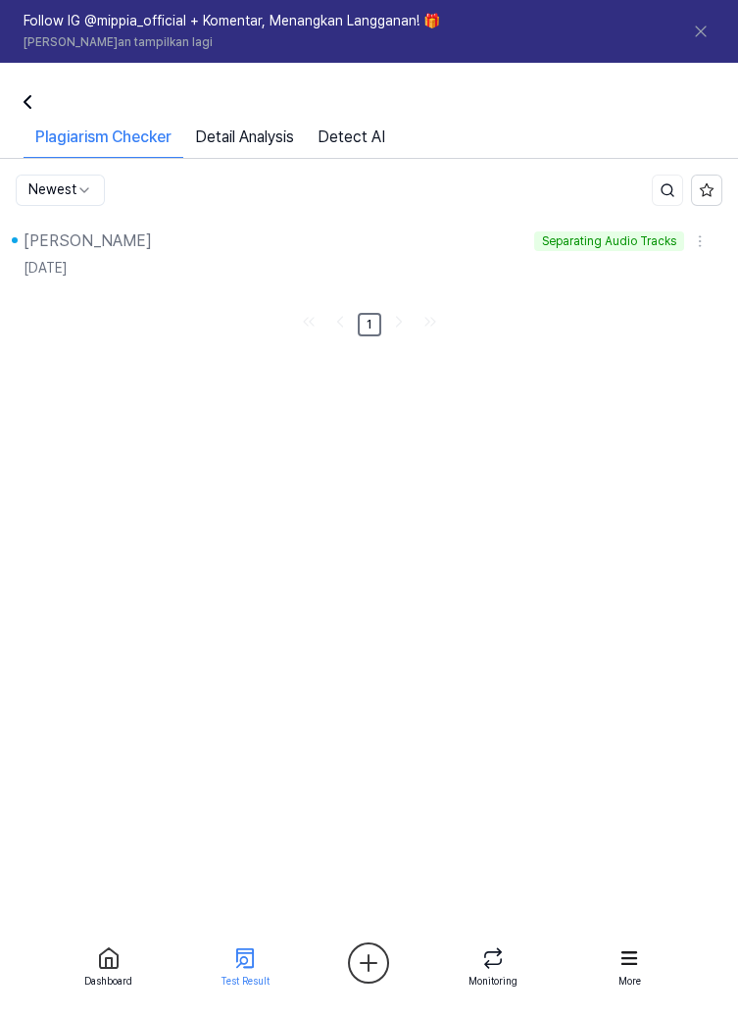
click at [596, 245] on div "Separating Audio Tracks" at bounding box center [609, 241] width 150 height 21
click at [618, 244] on div "Separating Audio Tracks" at bounding box center [609, 241] width 150 height 21
click at [633, 238] on div "Separating Audio Tracks" at bounding box center [609, 241] width 150 height 21
click at [31, 80] on div at bounding box center [23, 101] width 47 height 47
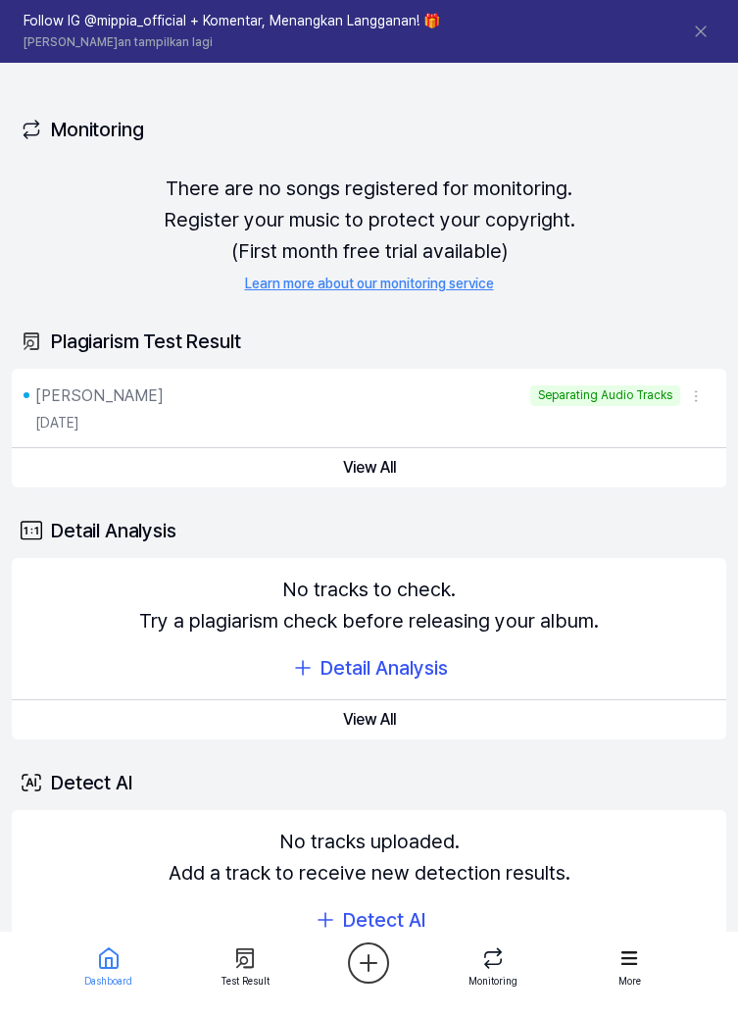
click at [629, 972] on icon at bounding box center [629, 957] width 27 height 27
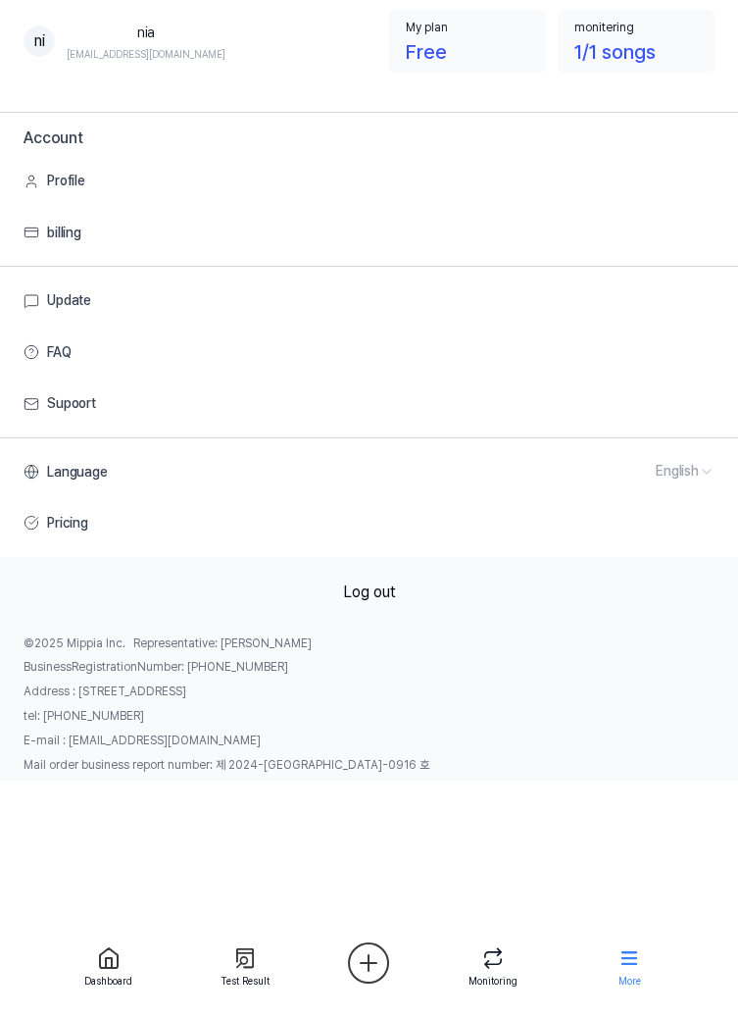
click at [520, 974] on div at bounding box center [493, 957] width 71 height 31
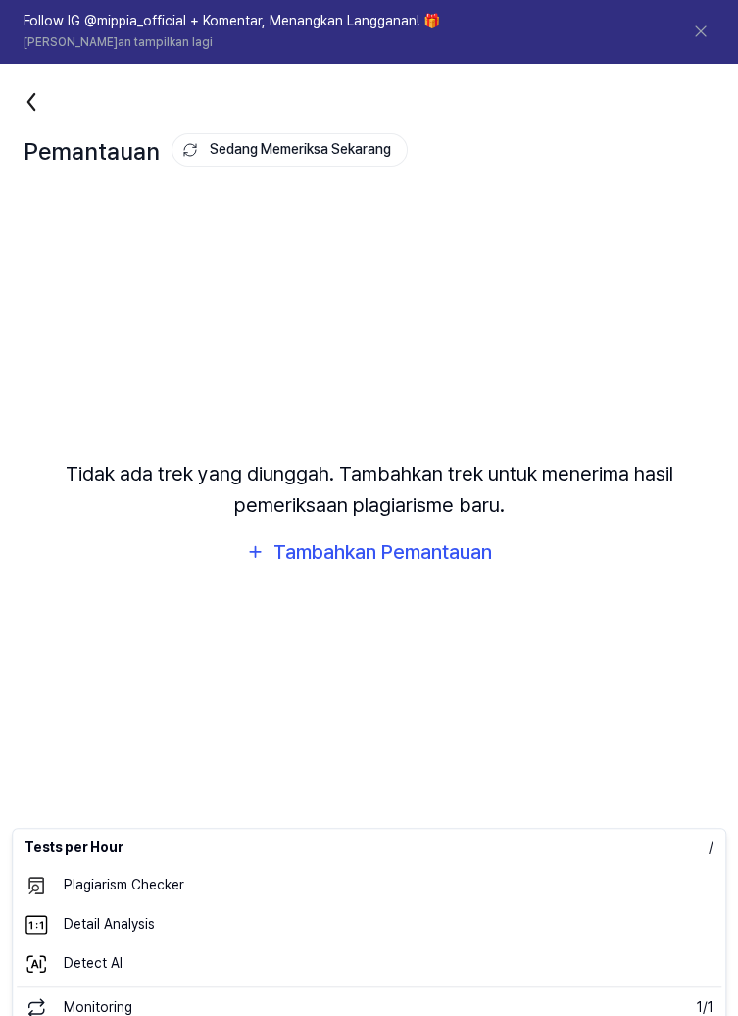
click at [380, 1015] on html "Dasbor Harga Memperbarui Kontak nia Follow IG @mippia_official + Komentar, Mena…" at bounding box center [369, 508] width 738 height 1016
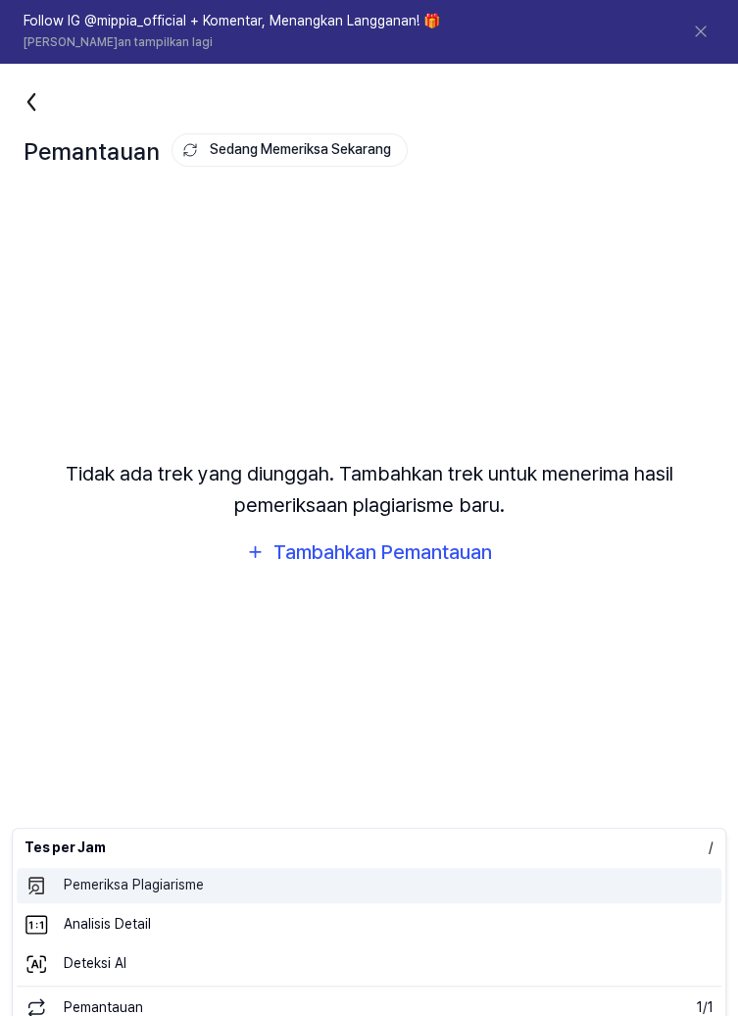
click at [395, 884] on 표절검사 "Pemeriksa Plagiarisme" at bounding box center [369, 885] width 705 height 35
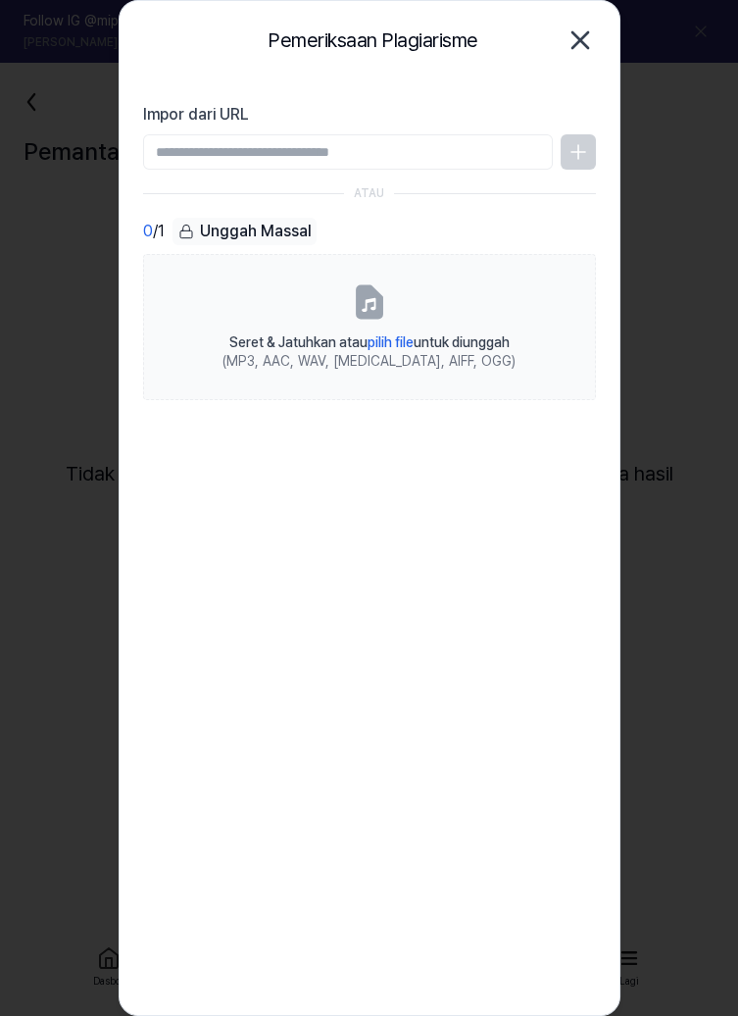
click at [463, 324] on label "Seret & Jatuhkan atau pilih file untuk diunggah (MP3, AAC, WAV, FLAC, AIFF, OGG)" at bounding box center [369, 327] width 453 height 146
click at [0, 0] on input "Seret & Jatuhkan atau pilih file untuk diunggah (MP3, AAC, WAV, FLAC, AIFF, OGG)" at bounding box center [0, 0] width 0 height 0
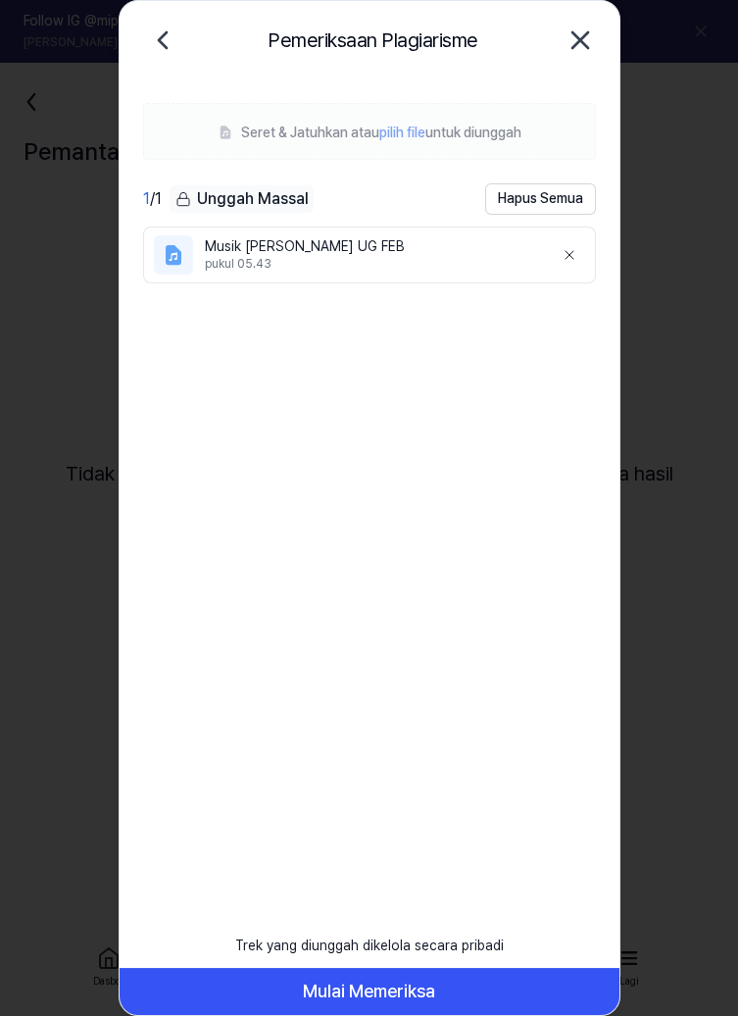
click at [395, 979] on font "Mulai Memeriksa" at bounding box center [369, 992] width 132 height 28
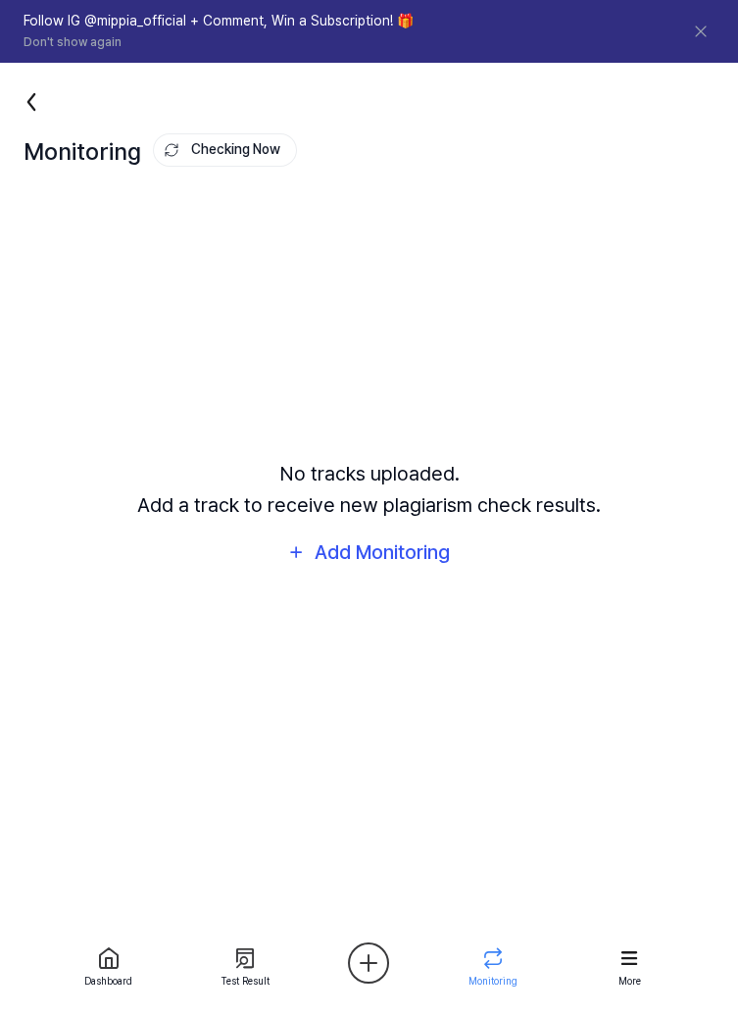
click at [97, 950] on icon at bounding box center [109, 958] width 24 height 24
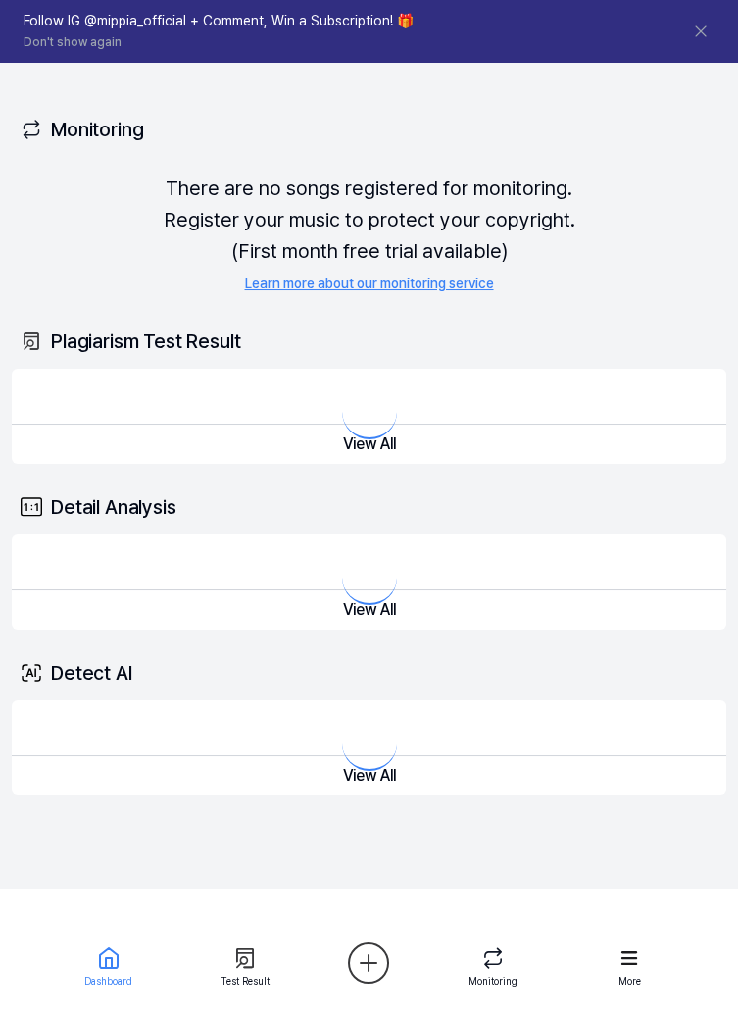
click at [103, 961] on icon at bounding box center [109, 958] width 24 height 24
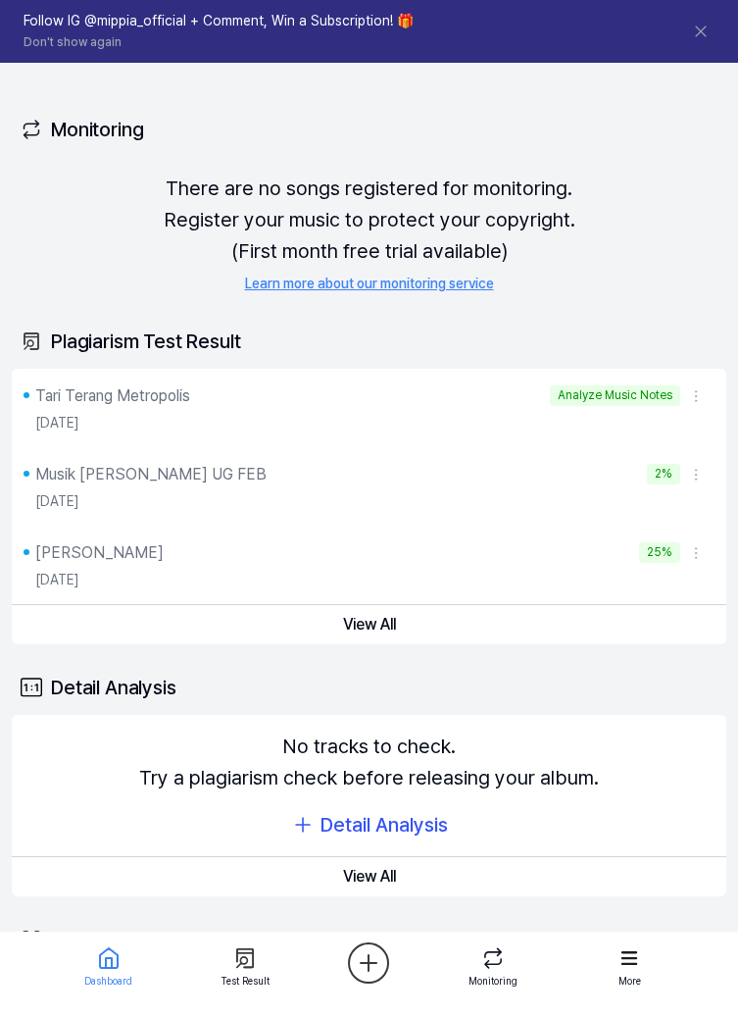
click at [624, 636] on button "View All" at bounding box center [369, 624] width 715 height 39
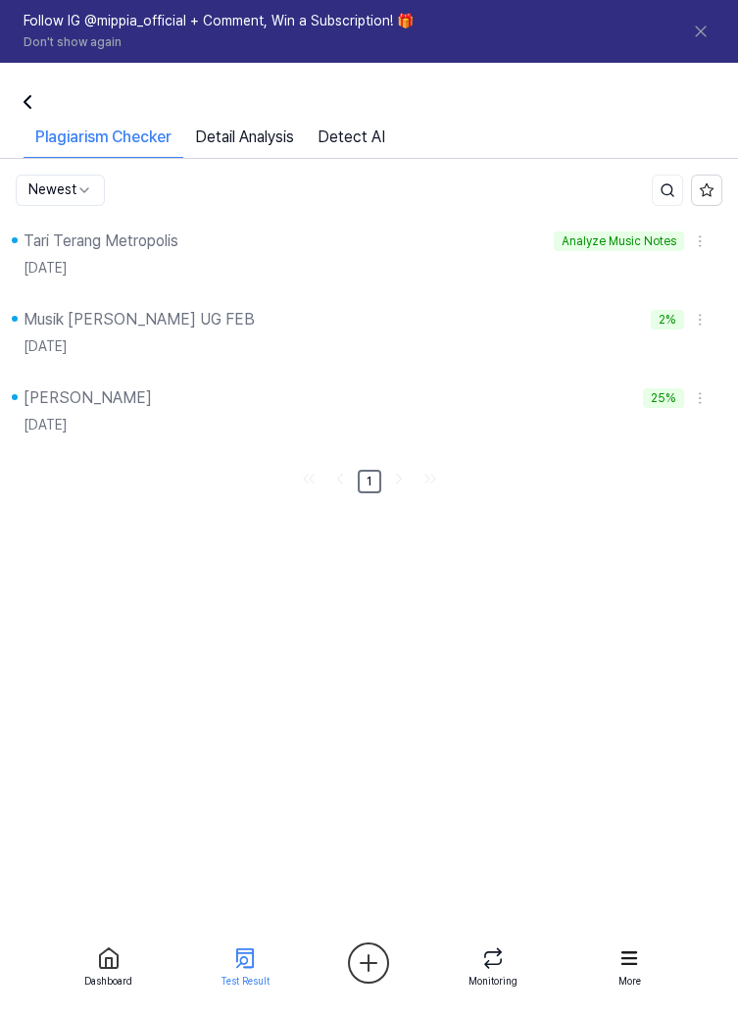
click at [672, 400] on div "25%" at bounding box center [663, 398] width 41 height 21
click at [70, 172] on html "Dashboard Pricing Update Contact 1 nia Follow IG @mippia_official + Comment, Wi…" at bounding box center [369, 508] width 738 height 1016
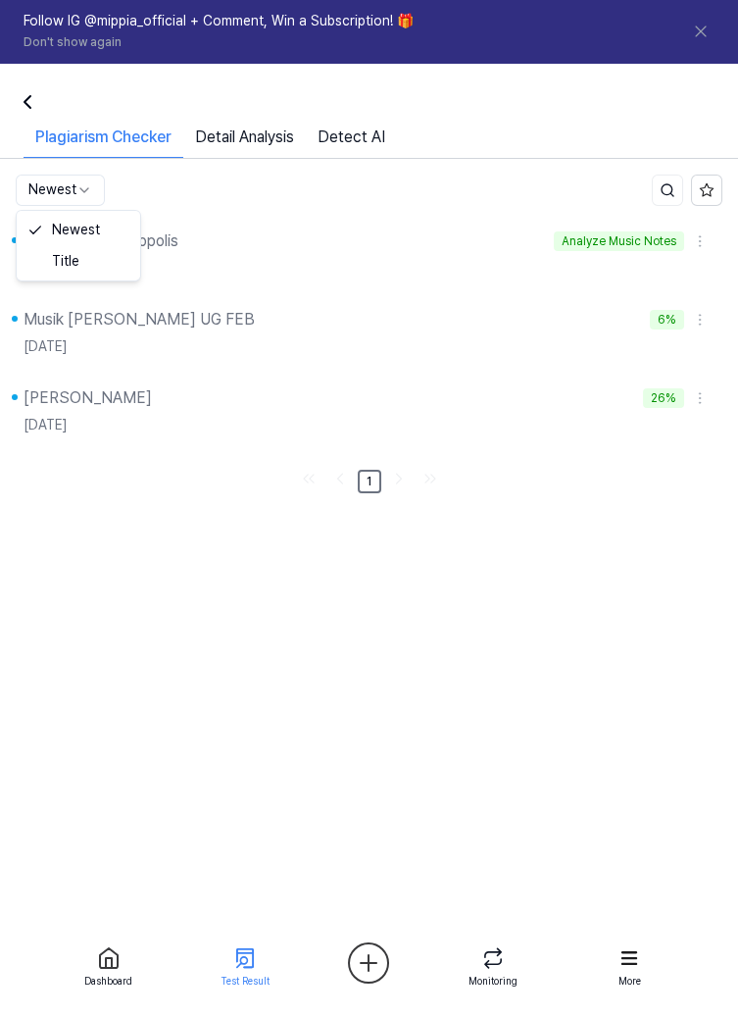
click at [305, 214] on div "Tari Terang Metropolis Analyze Music Notes Oct 4, 2025" at bounding box center [369, 253] width 738 height 78
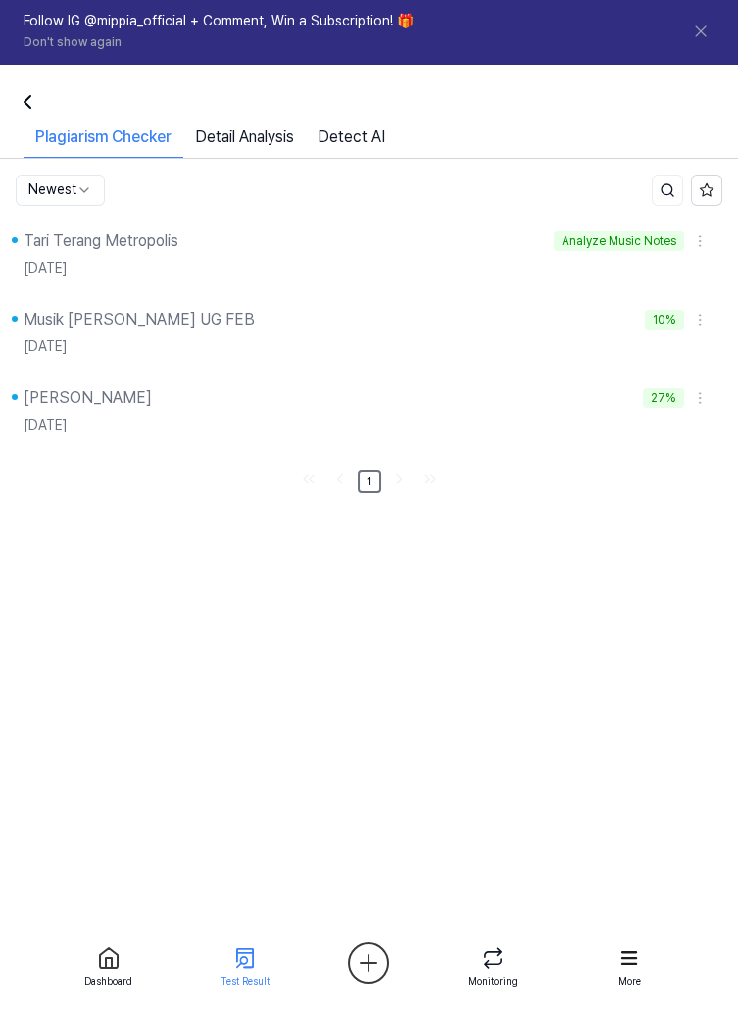
click at [650, 247] on div "Analyze Music Notes" at bounding box center [619, 241] width 130 height 21
click at [372, 966] on html "Dashboard Pricing Update Contact 1 nia Follow IG @mippia_official + Comment, Wi…" at bounding box center [369, 508] width 738 height 1016
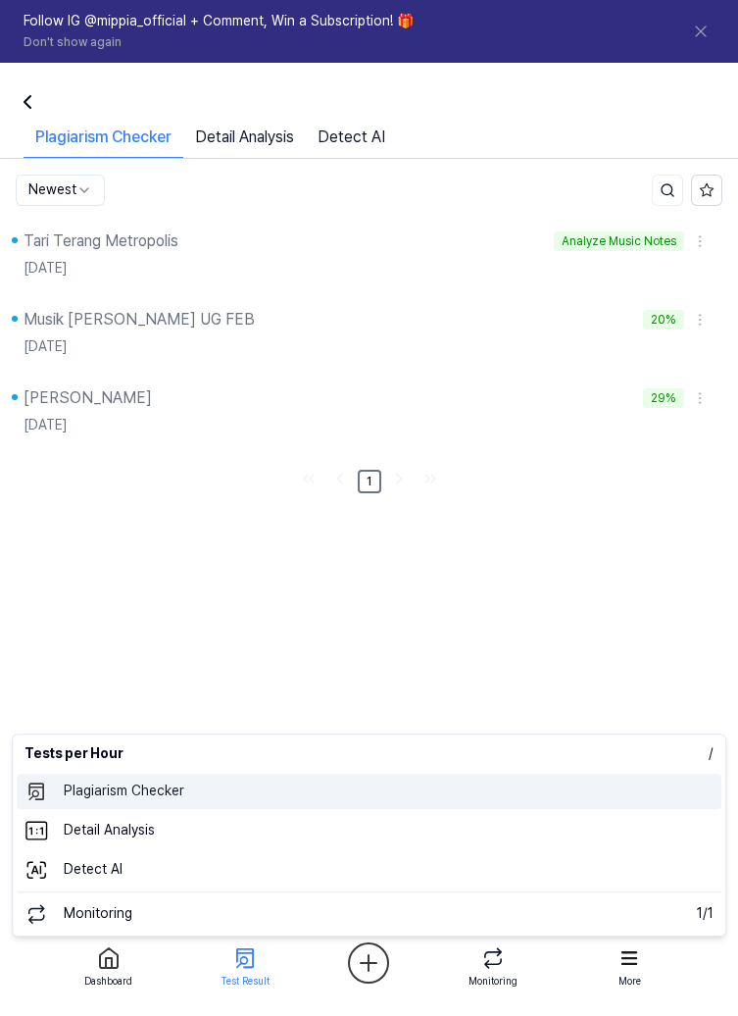
click at [275, 788] on 표절검사 "Plagiarism Checker" at bounding box center [369, 791] width 705 height 35
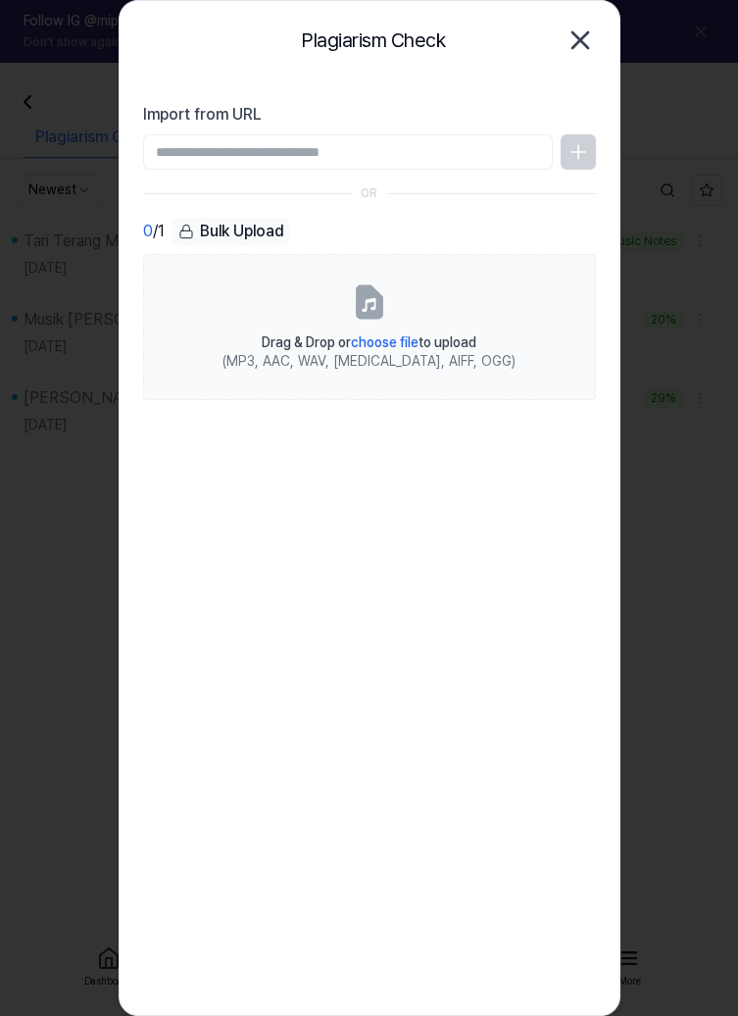
click at [665, 520] on div at bounding box center [369, 508] width 738 height 1016
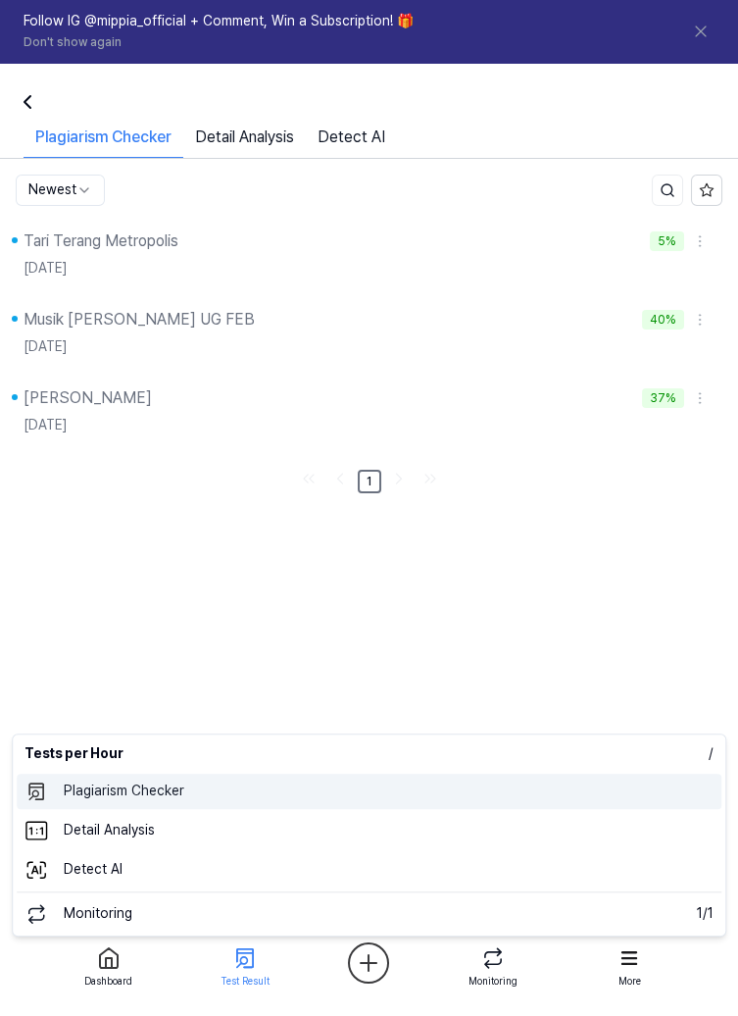
click at [270, 785] on 표절검사 "Plagiarism Checker" at bounding box center [369, 791] width 705 height 35
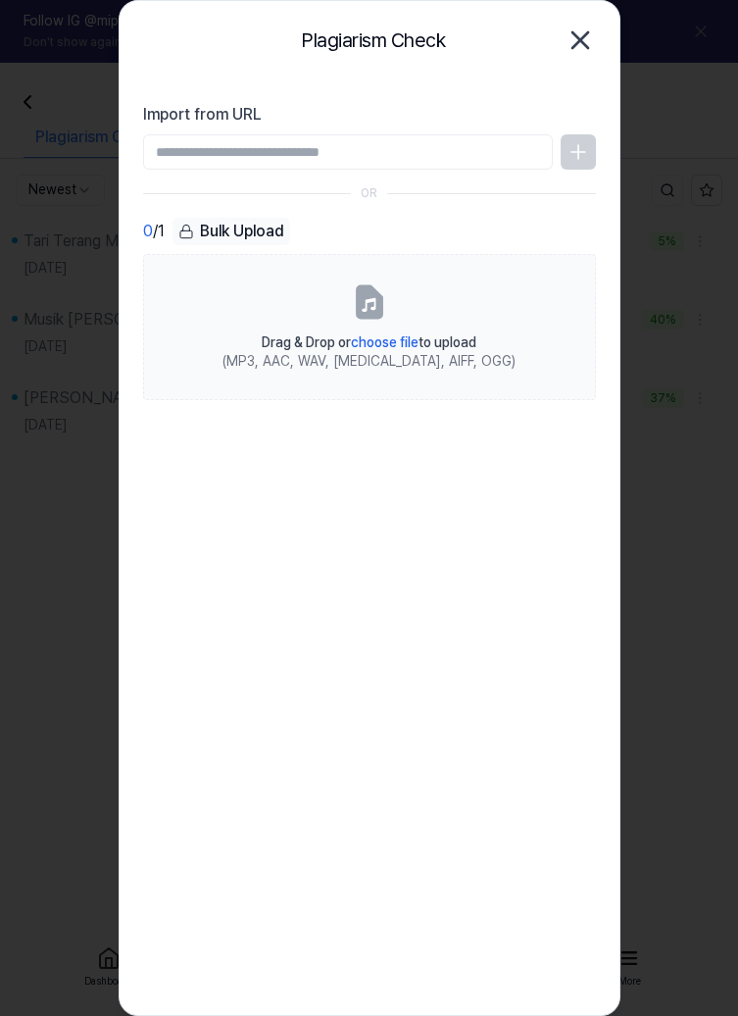
click at [353, 316] on icon at bounding box center [369, 301] width 39 height 39
click at [0, 0] on input "Drag & Drop or choose file to upload (MP3, AAC, WAV, FLAC, AIFF, OGG)" at bounding box center [0, 0] width 0 height 0
click at [408, 359] on div "(MP3, AAC, WAV, FLAC, AIFF, OGG)" at bounding box center [369, 362] width 293 height 20
click at [0, 0] on input "Drag & Drop or choose file to upload (MP3, AAC, WAV, FLAC, AIFF, OGG)" at bounding box center [0, 0] width 0 height 0
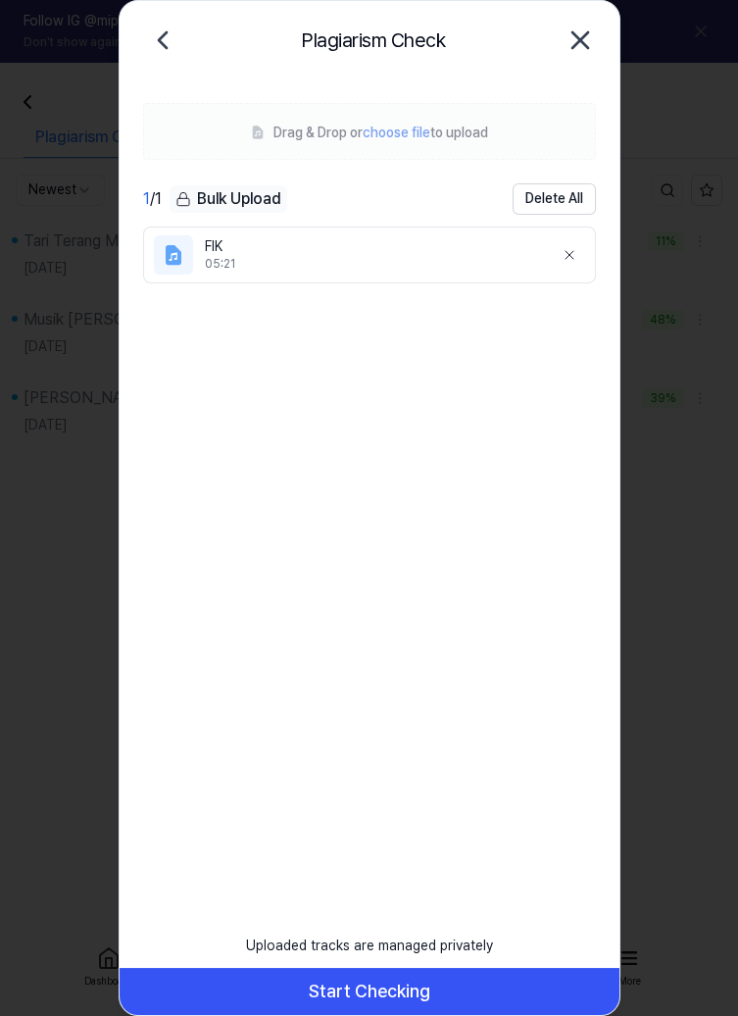
click at [388, 997] on button "Start Checking" at bounding box center [370, 991] width 500 height 47
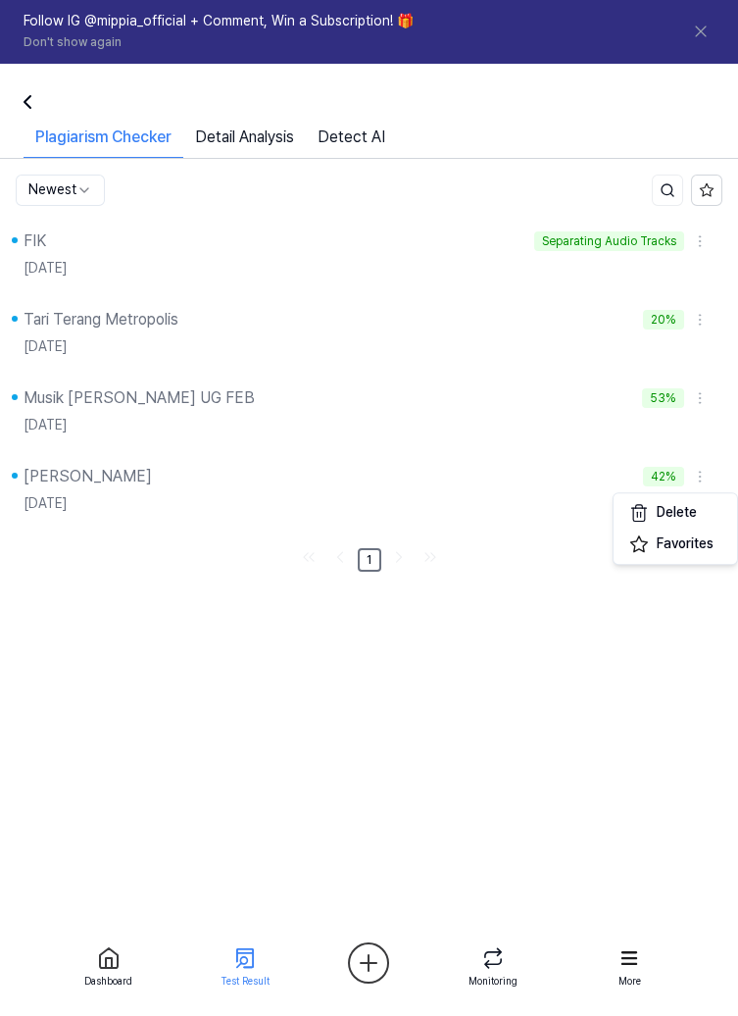
click at [699, 471] on html "Dashboard Pricing Update Contact 1 nia Follow IG @mippia_official + Comment, Wi…" at bounding box center [369, 508] width 738 height 1016
click at [658, 416] on html "Dashboard Pricing Update Contact 1 nia Follow IG @mippia_official + Comment, Wi…" at bounding box center [369, 508] width 738 height 1016
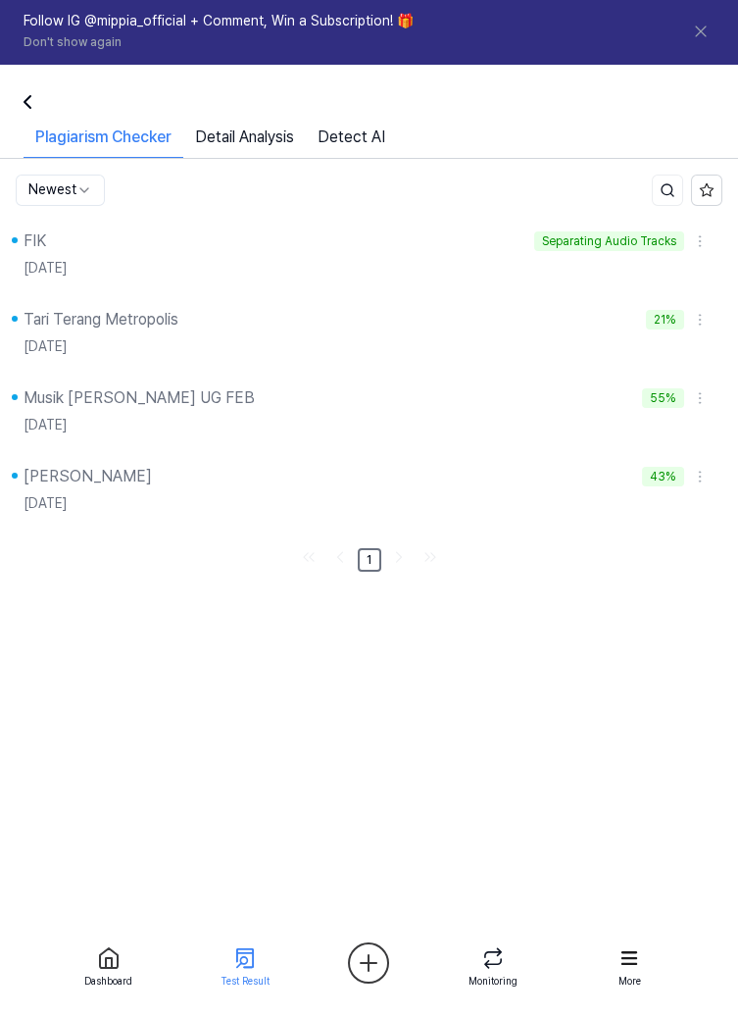
click at [645, 435] on div "[DATE]" at bounding box center [369, 425] width 691 height 31
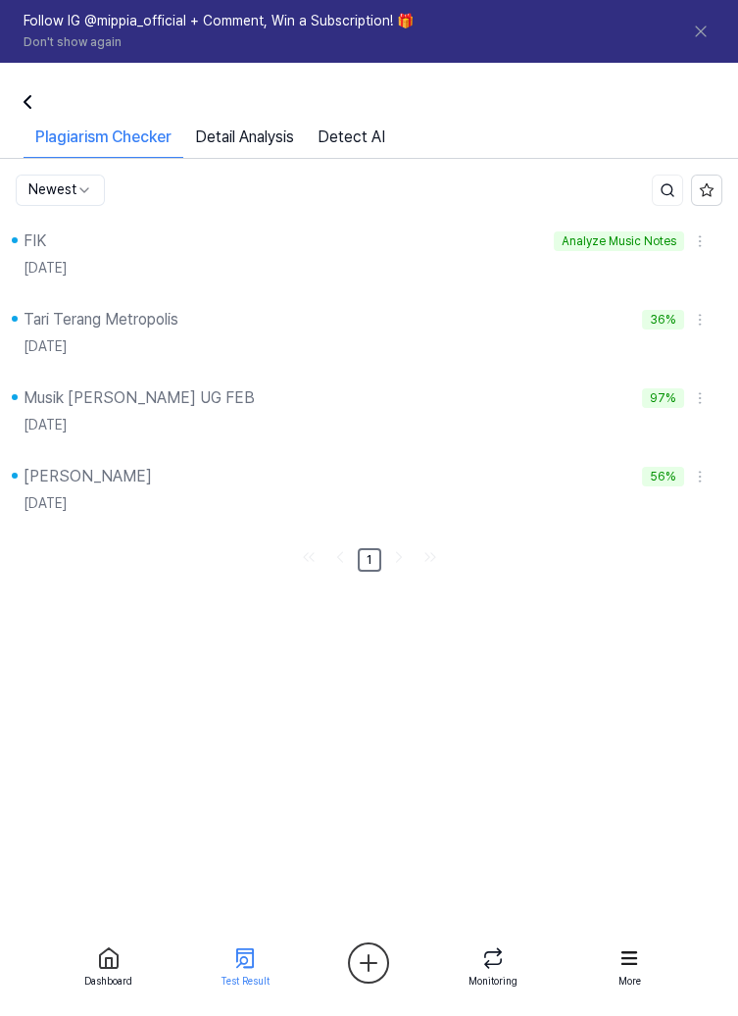
scroll to position [26, 0]
click at [364, 126] on link "Detect AI" at bounding box center [351, 142] width 91 height 32
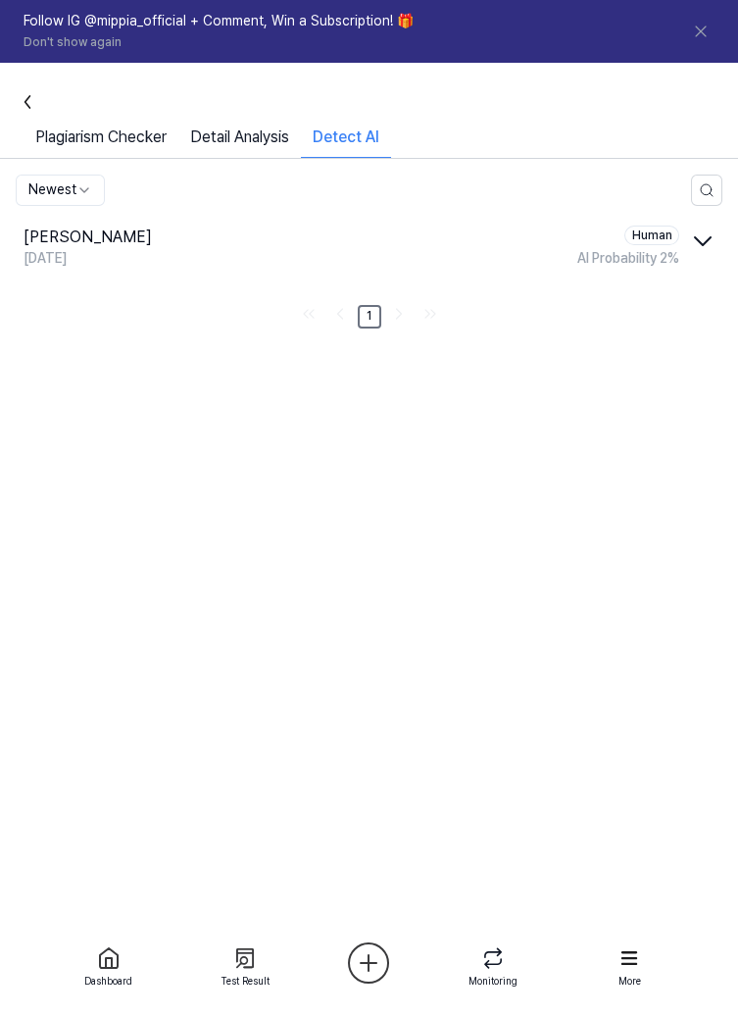
click at [698, 233] on button "[PERSON_NAME] Human [DATE] AI Probability 2 %" at bounding box center [369, 245] width 738 height 78
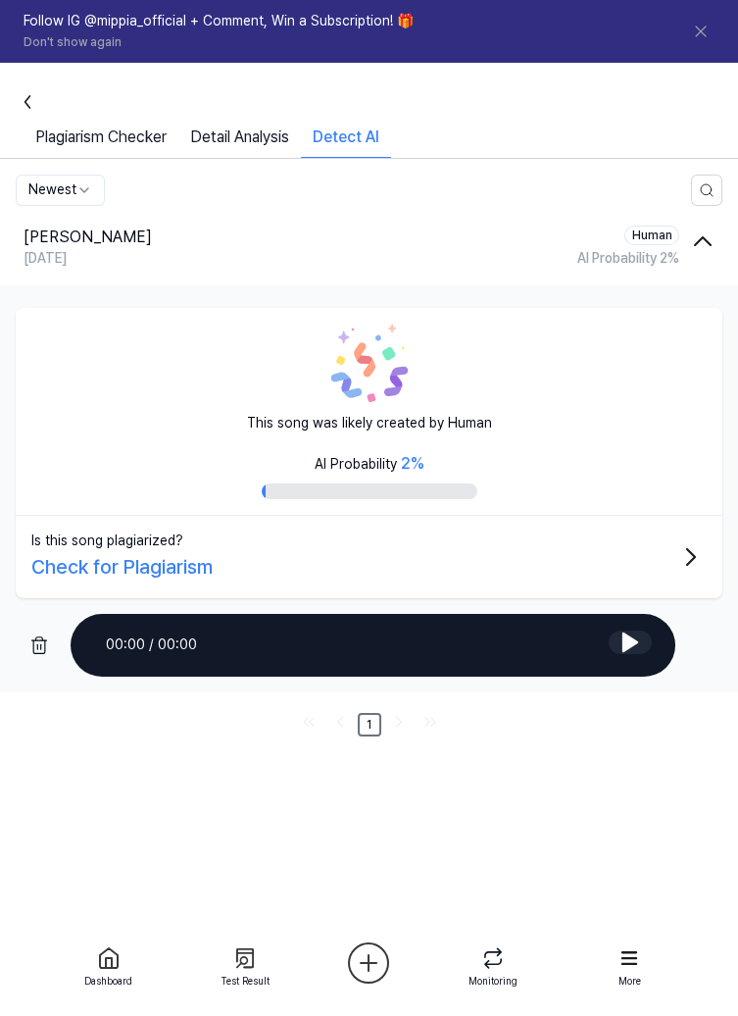
scroll to position [94, 0]
click at [635, 633] on icon at bounding box center [631, 642] width 14 height 18
click at [671, 516] on button "Is this song plagiarized? Check for Plagiarism" at bounding box center [369, 557] width 707 height 82
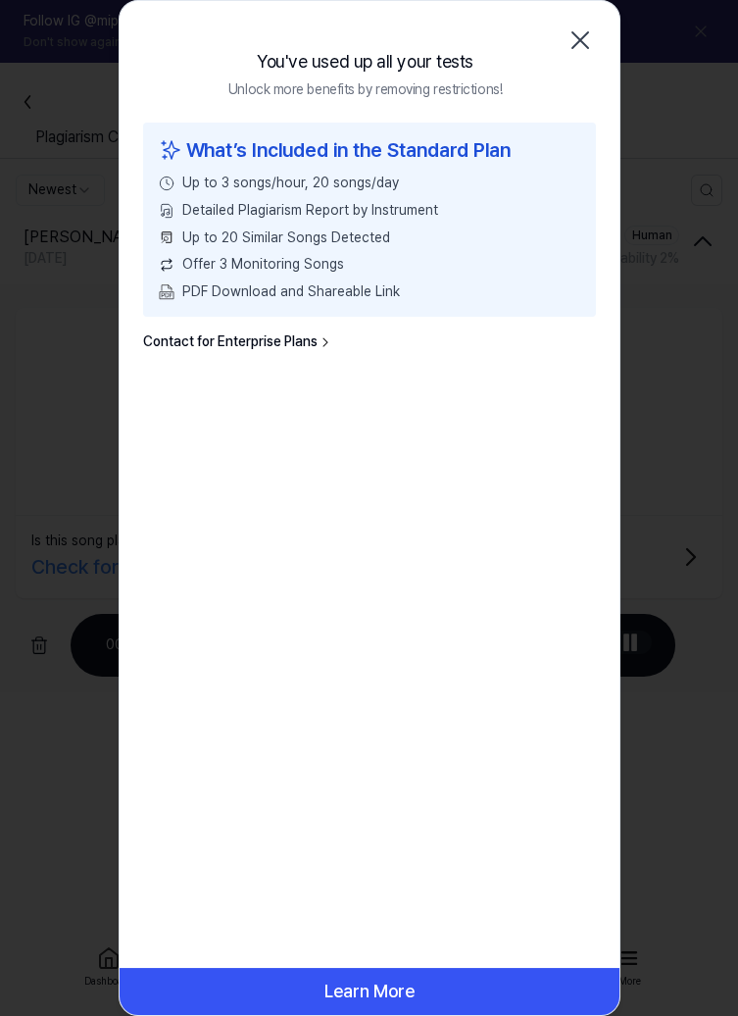
click at [581, 50] on icon "button" at bounding box center [580, 40] width 31 height 31
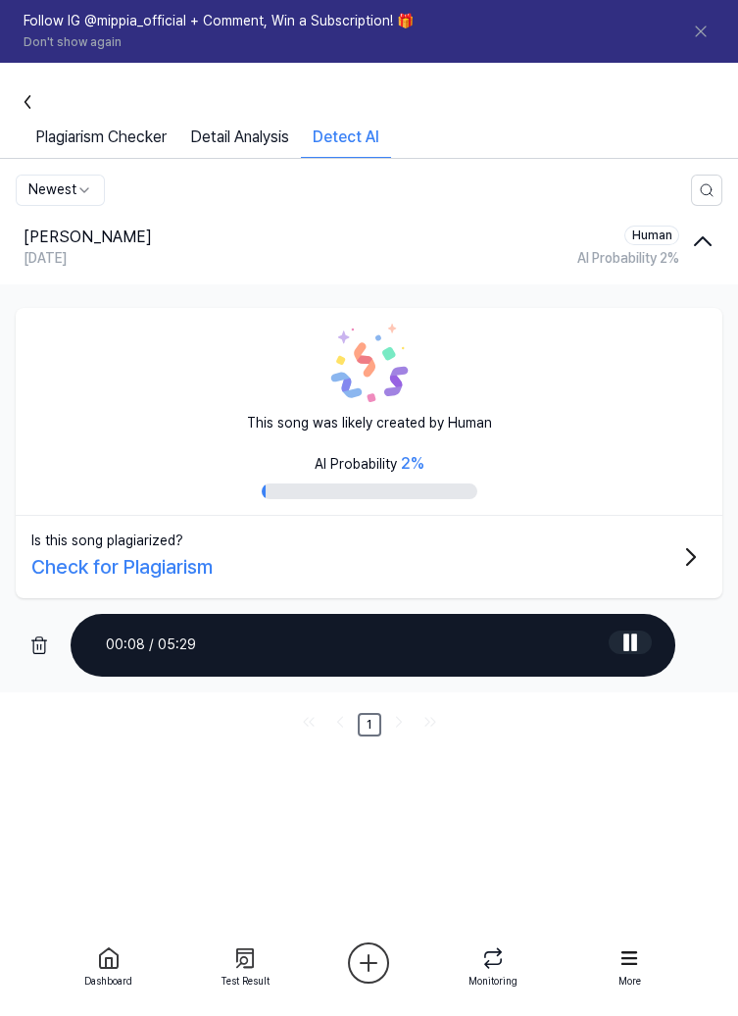
click at [711, 226] on icon "button" at bounding box center [702, 241] width 31 height 31
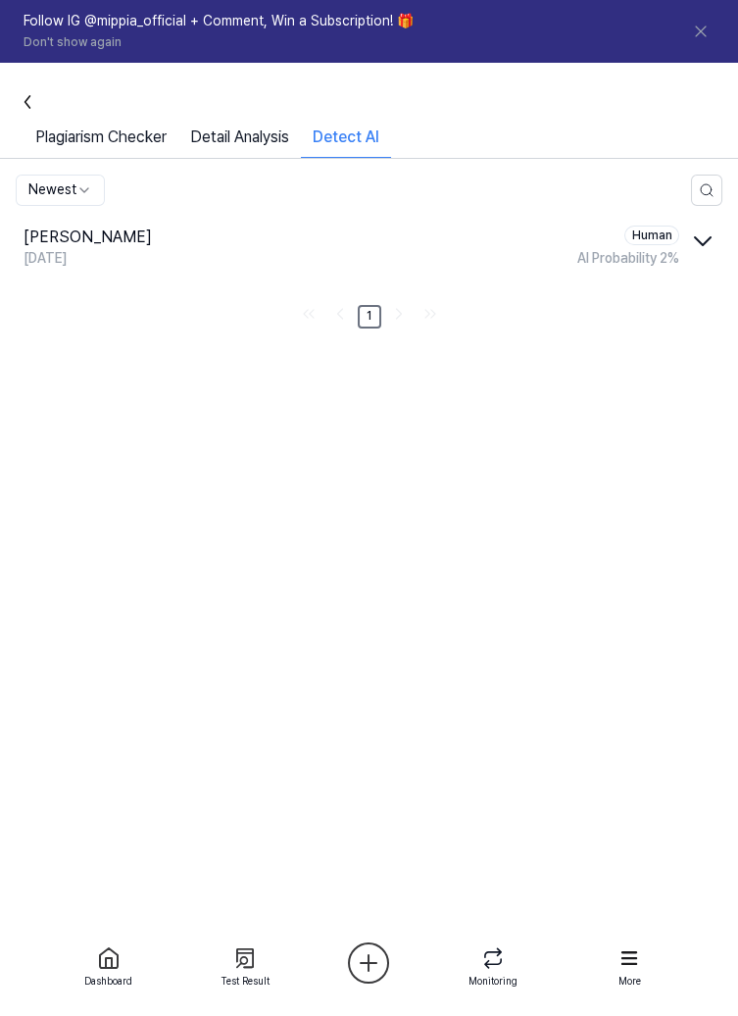
click at [378, 966] on html "Dashboard Pricing Update Contact 1 nia Follow IG @mippia_official + Comment, Wi…" at bounding box center [369, 508] width 738 height 1016
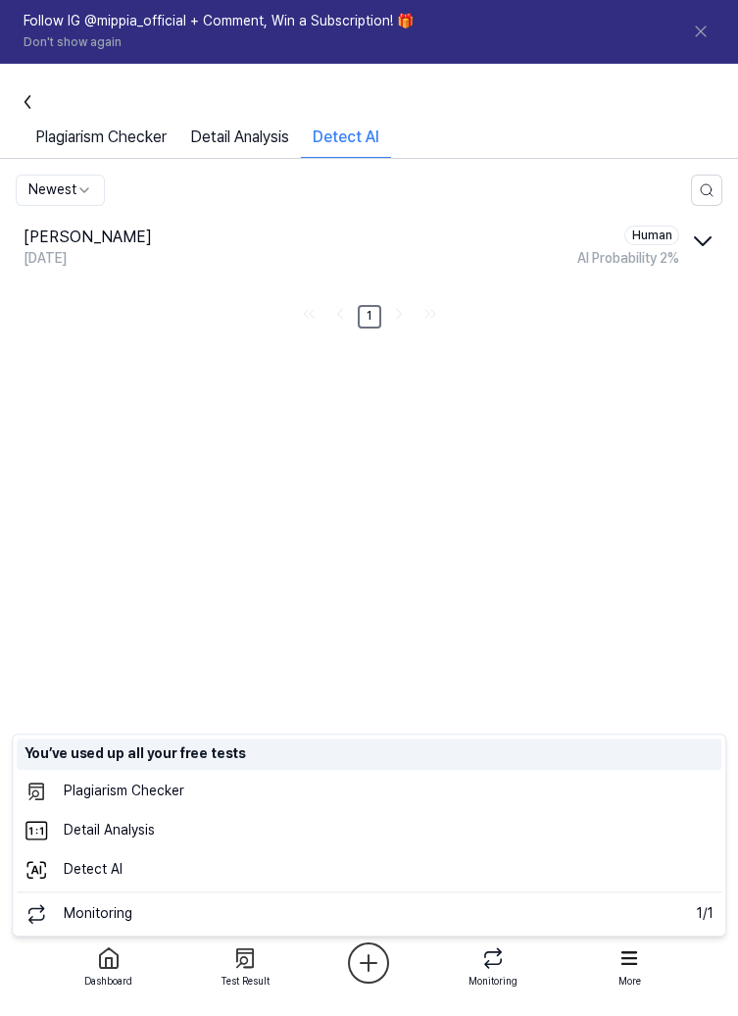
click at [549, 766] on div "You’ve used up all your free tests" at bounding box center [369, 753] width 705 height 31
